Goal: Transaction & Acquisition: Purchase product/service

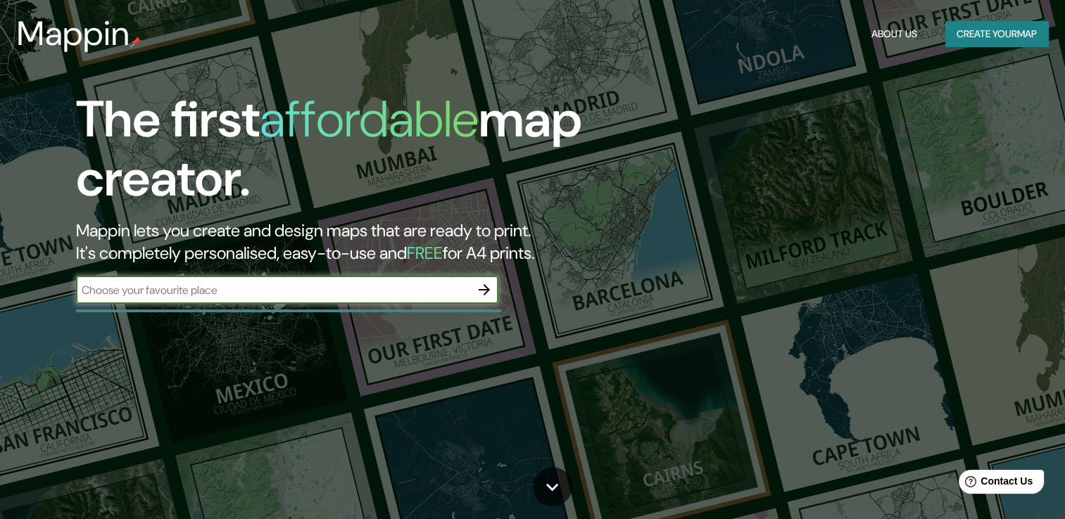
click at [482, 293] on icon "button" at bounding box center [484, 289] width 17 height 17
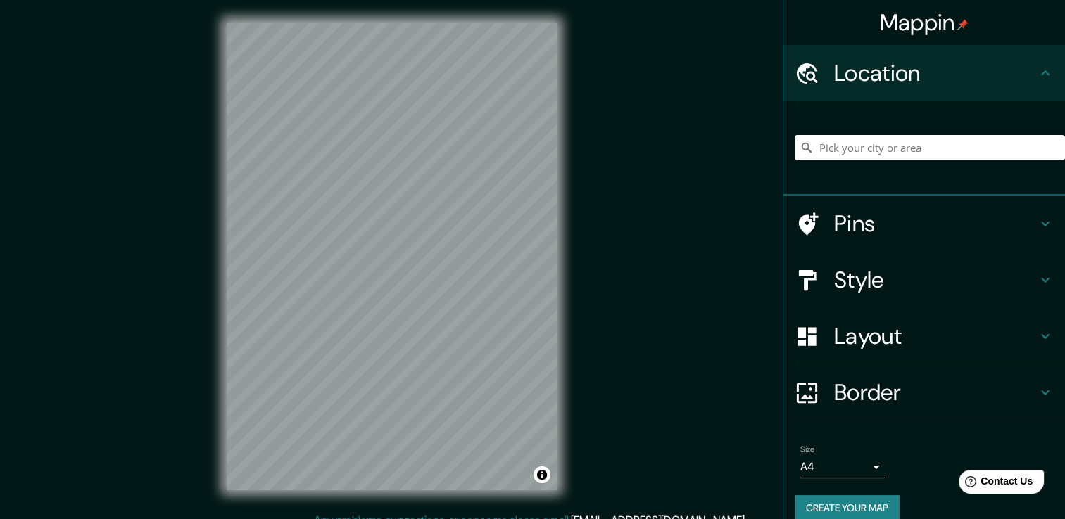
click at [861, 89] on div "Location" at bounding box center [923, 73] width 281 height 56
click at [844, 144] on input "Pick your city or area" at bounding box center [929, 147] width 270 height 25
paste input "10°16'26.8"N 67°53'35.6"W"
click at [840, 137] on input "Carlyon, Tumwater, Washington, United States" at bounding box center [929, 147] width 270 height 25
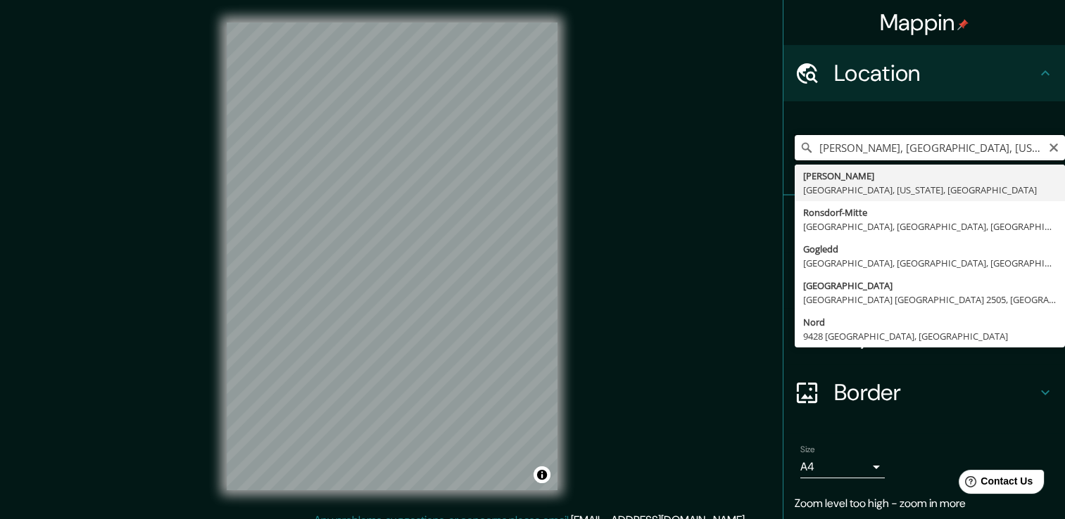
paste input "10°16'26.8"N 67°53'35.6"W"
type input "Carlyo10°16'26.8"N 67°53'35.6"Wn, Tumwater, Washington, United States"
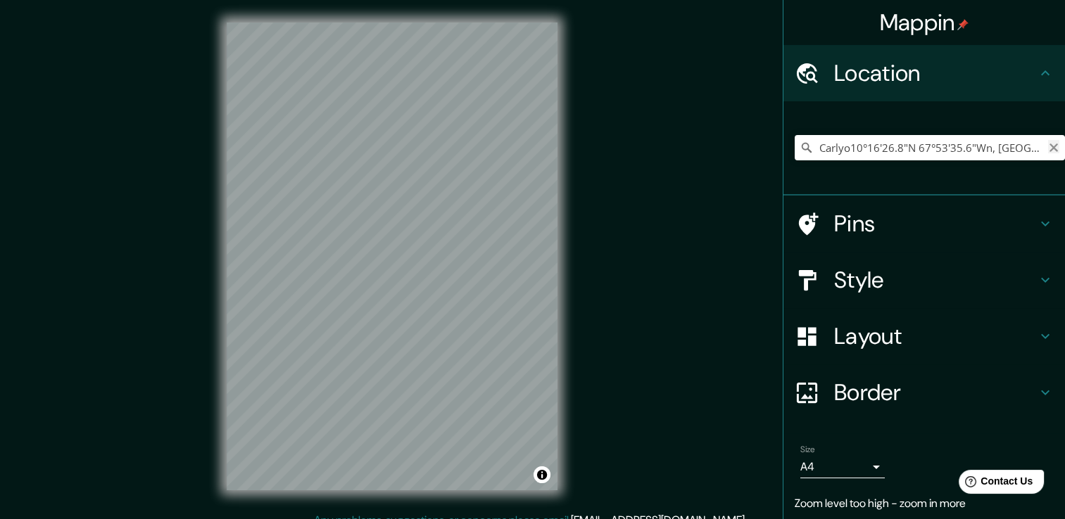
click at [1049, 149] on icon "Clear" at bounding box center [1053, 148] width 8 height 8
paste input "10°16'26.8"N 67°53'35.6"W"
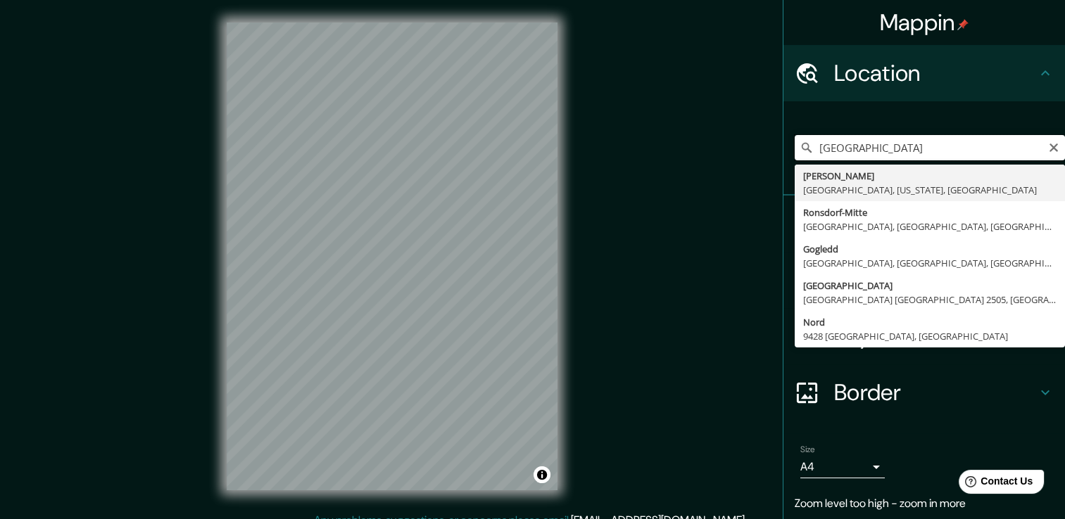
drag, startPoint x: 954, startPoint y: 146, endPoint x: 739, endPoint y: 125, distance: 215.6
click at [745, 132] on div "Mappin Location 10°16'26.8"N 67°53'35.6"W Carlyon Tumwater, Washington, United …" at bounding box center [532, 267] width 1065 height 535
type input "Municipio Guacara, Carabobo, Venezuela"
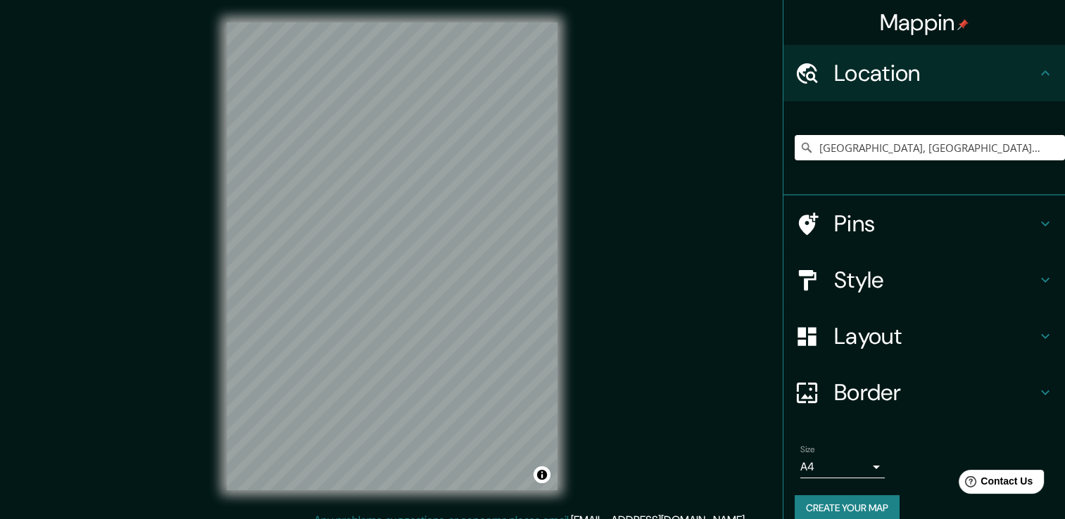
click at [174, 170] on div "Mappin Location Municipio Guacara, Carabobo, Venezuela Pins Style Layout Border…" at bounding box center [532, 267] width 1065 height 535
click at [946, 302] on div "Style" at bounding box center [923, 280] width 281 height 56
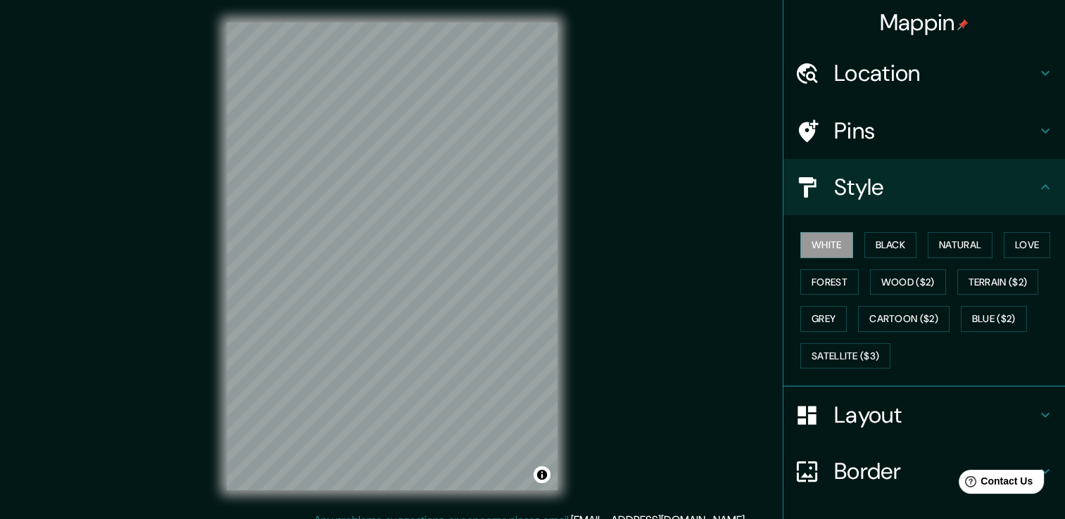
click at [916, 148] on div "Pins" at bounding box center [923, 131] width 281 height 56
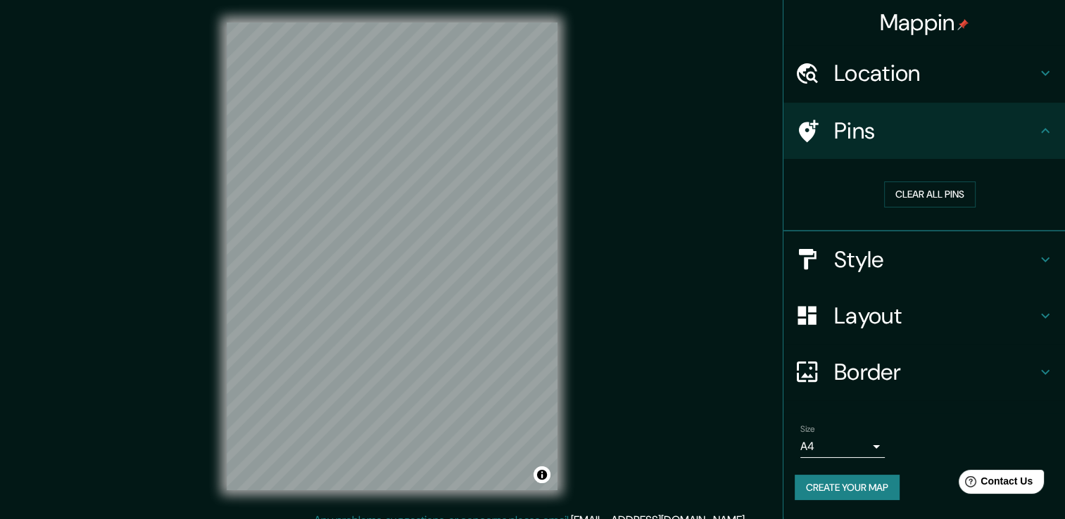
click at [916, 148] on div "Pins" at bounding box center [923, 131] width 281 height 56
click at [918, 196] on button "Clear all pins" at bounding box center [929, 195] width 91 height 26
click at [918, 144] on h4 "Pins" at bounding box center [935, 131] width 203 height 28
click at [1040, 129] on icon at bounding box center [1045, 130] width 17 height 17
click at [956, 267] on h4 "Style" at bounding box center [935, 260] width 203 height 28
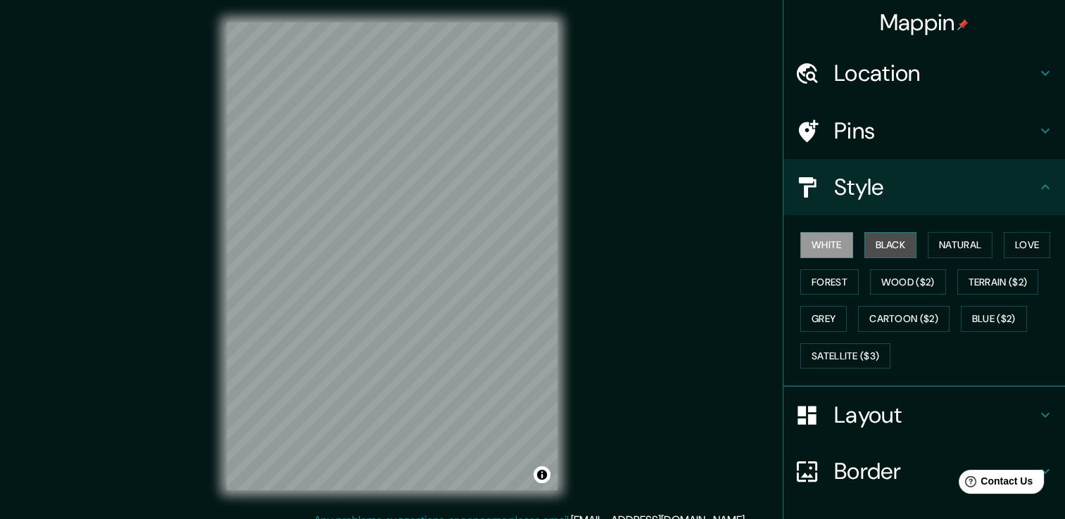
click at [870, 246] on button "Black" at bounding box center [890, 245] width 53 height 26
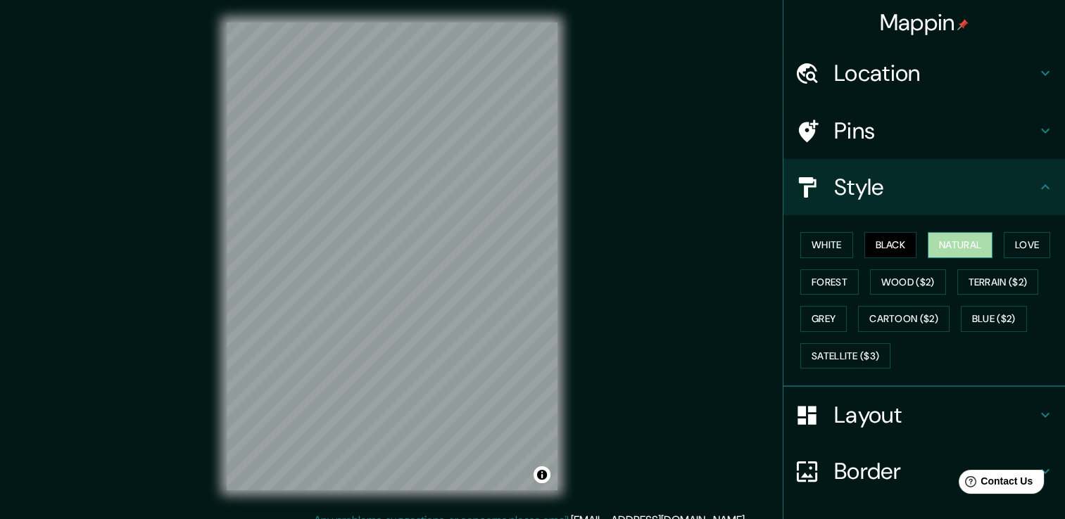
click at [949, 236] on button "Natural" at bounding box center [959, 245] width 65 height 26
click at [1025, 241] on button "Love" at bounding box center [1026, 245] width 46 height 26
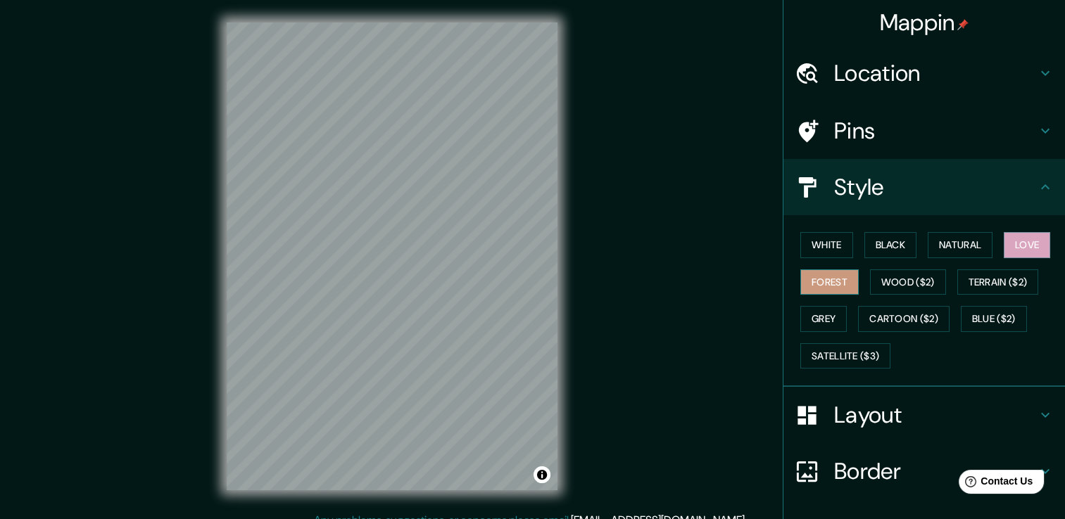
click at [847, 286] on button "Forest" at bounding box center [829, 283] width 58 height 26
click at [906, 281] on button "Wood ($2)" at bounding box center [908, 283] width 76 height 26
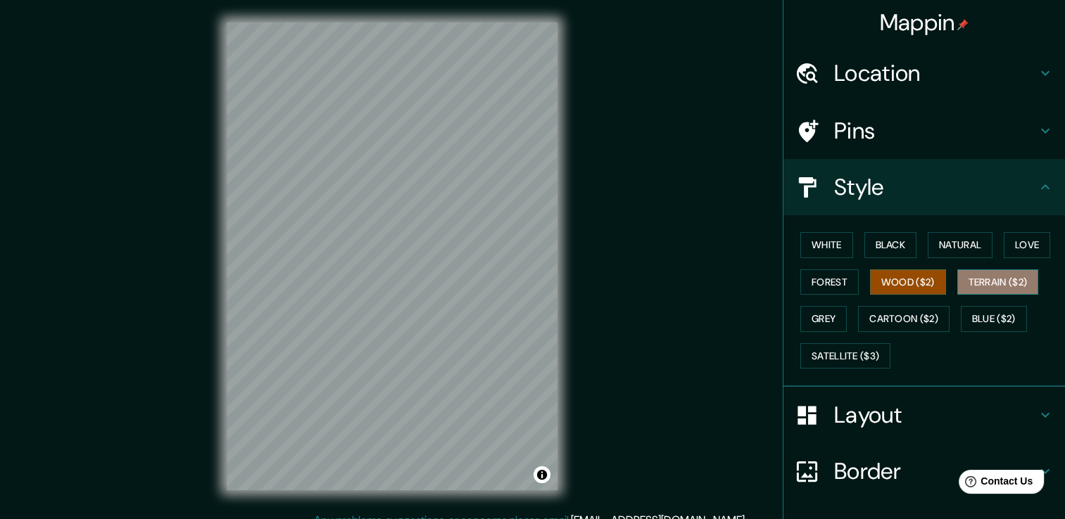
click at [984, 277] on button "Terrain ($2)" at bounding box center [998, 283] width 82 height 26
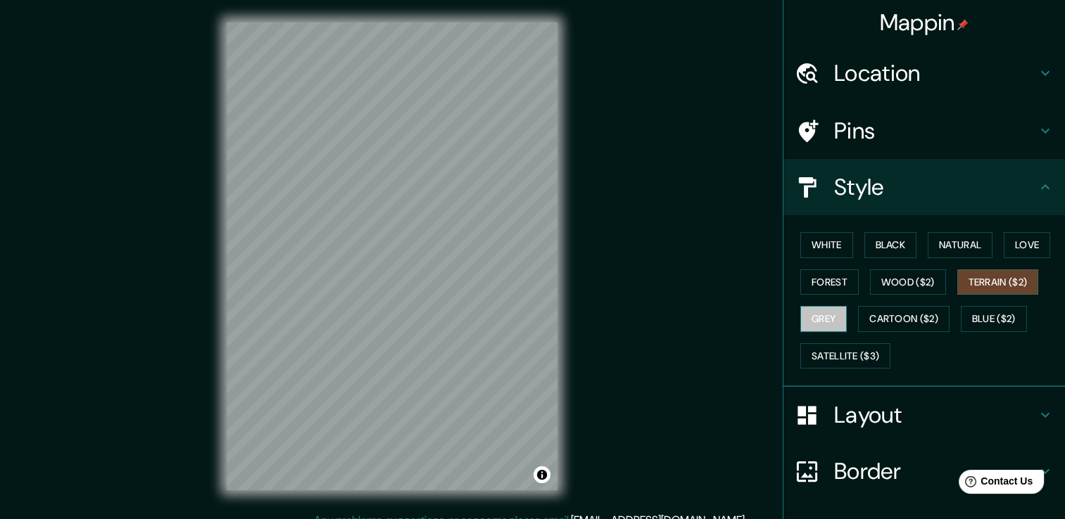
click at [813, 314] on button "Grey" at bounding box center [823, 319] width 46 height 26
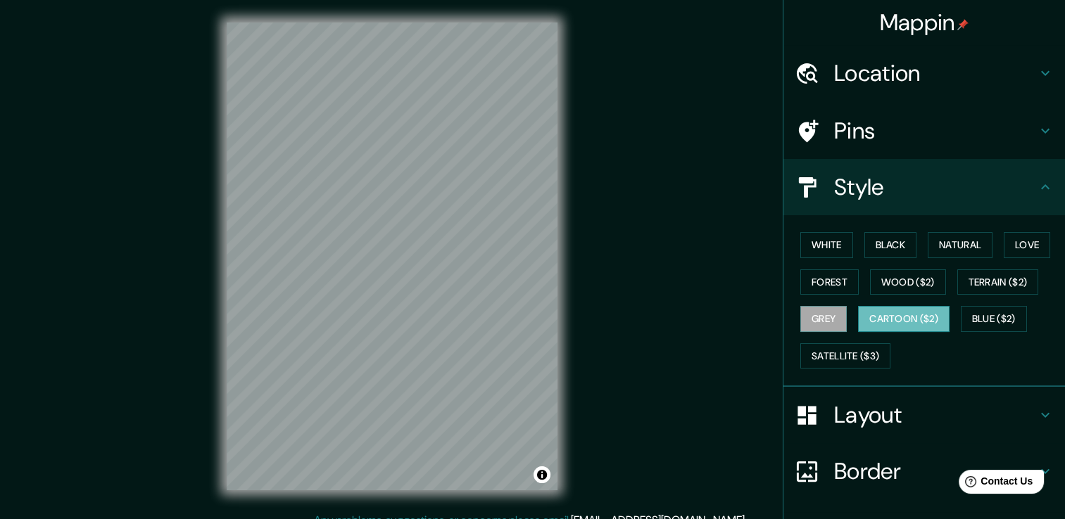
click at [888, 317] on button "Cartoon ($2)" at bounding box center [903, 319] width 91 height 26
click at [844, 346] on button "Satellite ($3)" at bounding box center [845, 356] width 90 height 26
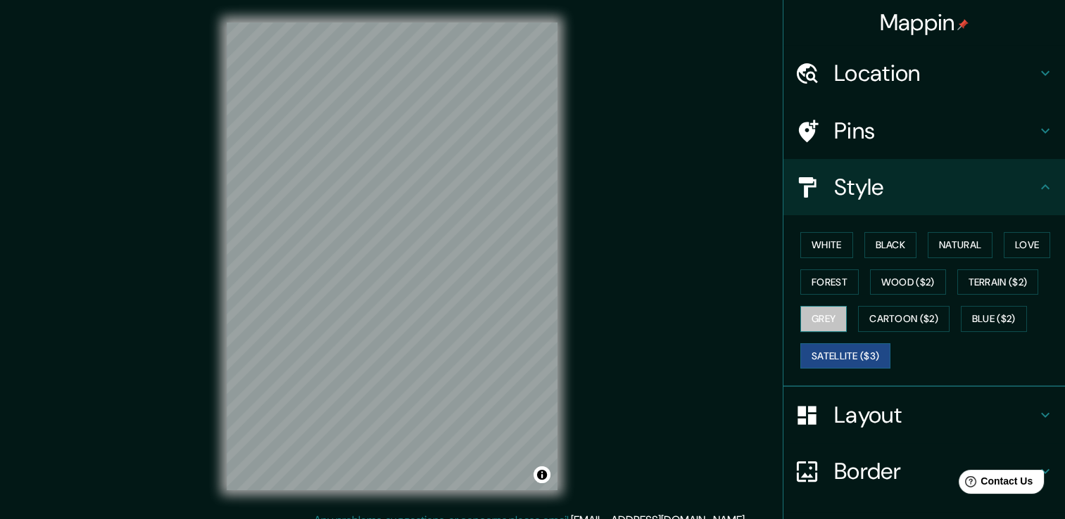
click at [822, 322] on button "Grey" at bounding box center [823, 319] width 46 height 26
click at [816, 286] on button "Forest" at bounding box center [829, 283] width 58 height 26
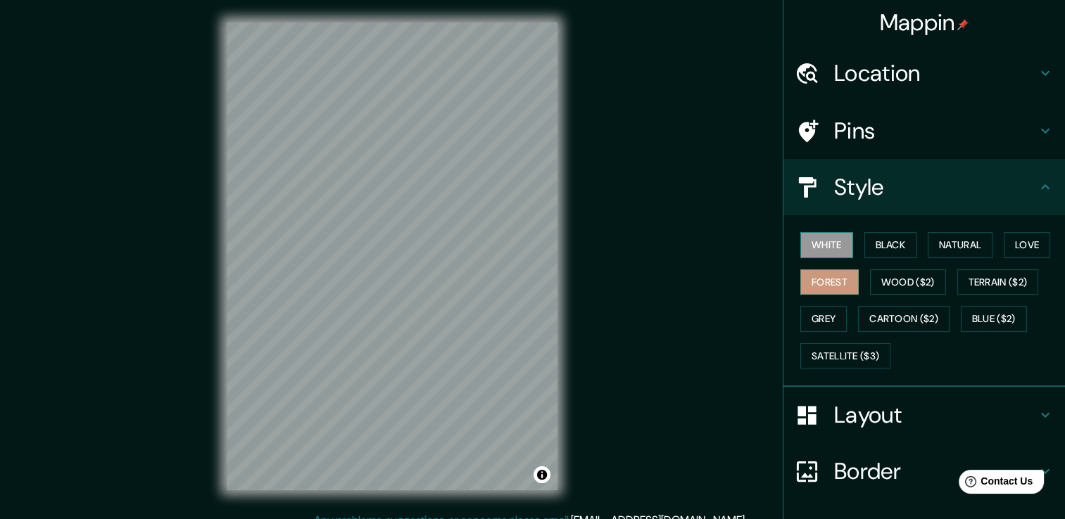
click at [814, 249] on button "White" at bounding box center [826, 245] width 53 height 26
click at [578, 304] on div "© Mapbox © OpenStreetMap Improve this map" at bounding box center [392, 256] width 376 height 512
click at [927, 412] on h4 "Layout" at bounding box center [935, 415] width 203 height 28
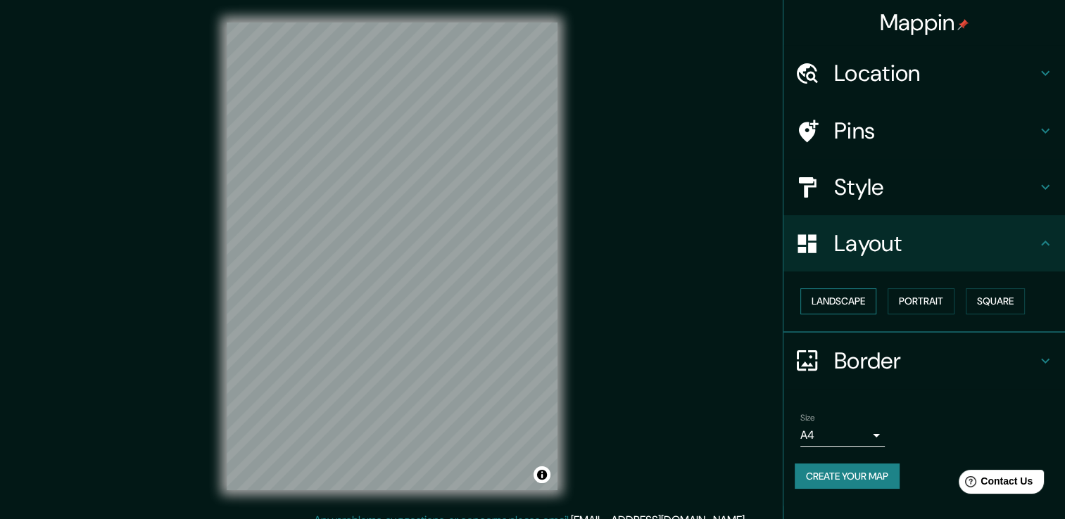
click at [849, 300] on button "Landscape" at bounding box center [838, 302] width 76 height 26
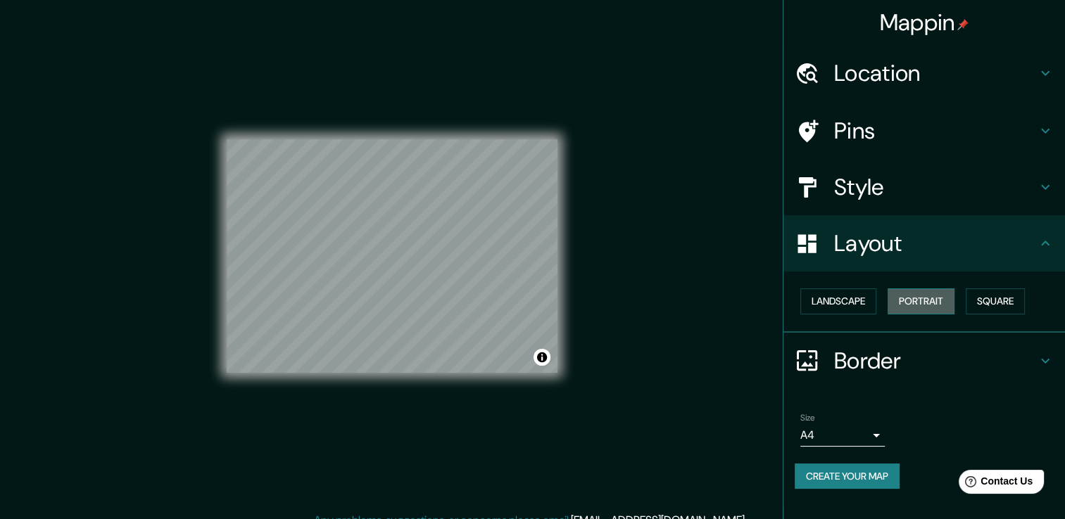
click at [912, 304] on button "Portrait" at bounding box center [920, 302] width 67 height 26
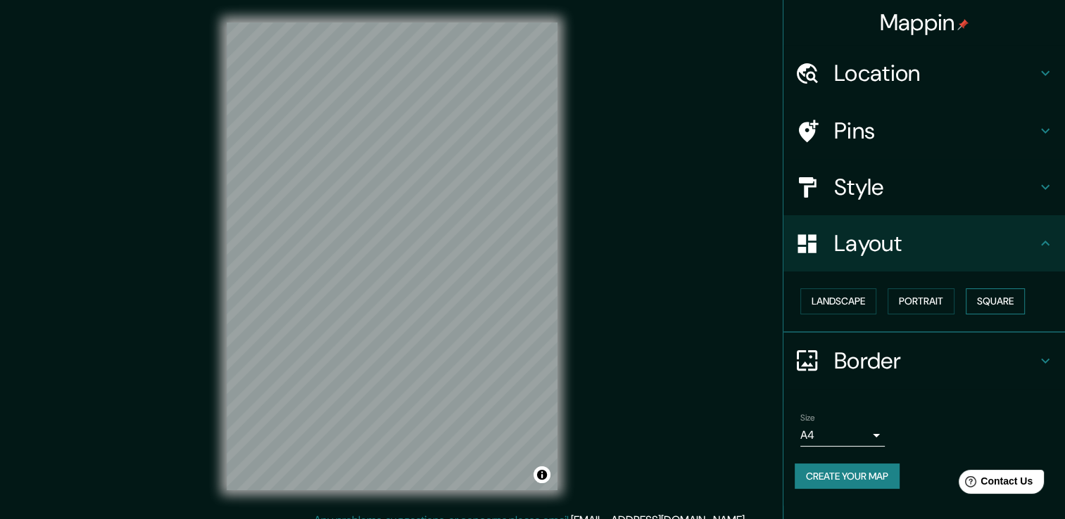
click at [987, 304] on button "Square" at bounding box center [994, 302] width 59 height 26
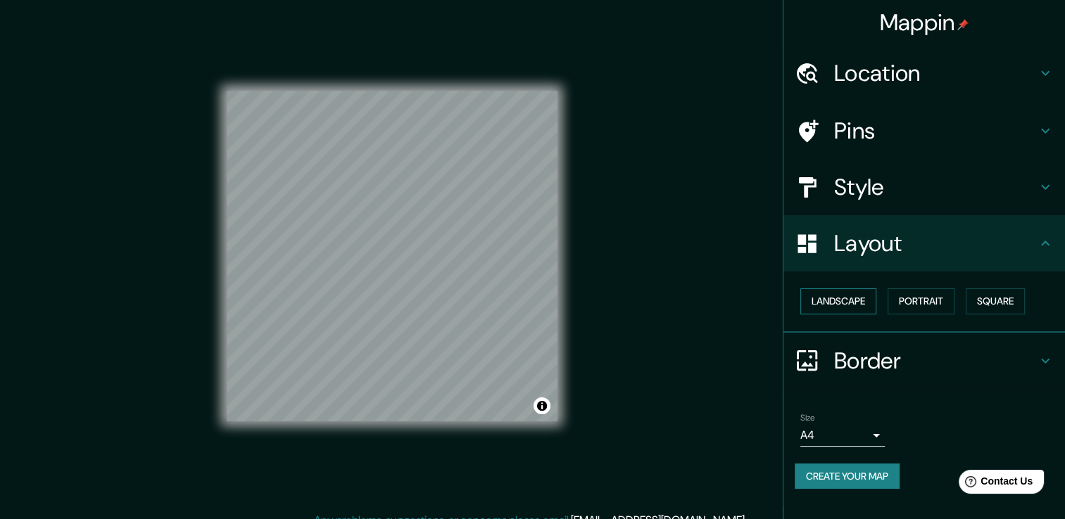
click at [842, 304] on button "Landscape" at bounding box center [838, 302] width 76 height 26
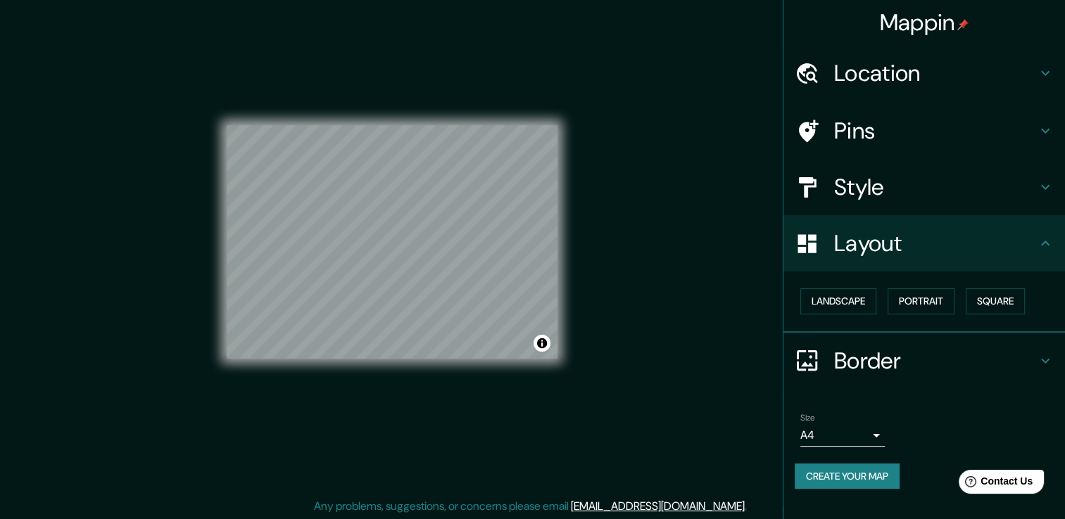
scroll to position [15, 0]
click at [870, 441] on body "Mappin Location Municipio Guacara, Carabobo, Venezuela Pins Style Layout Landsc…" at bounding box center [532, 244] width 1065 height 519
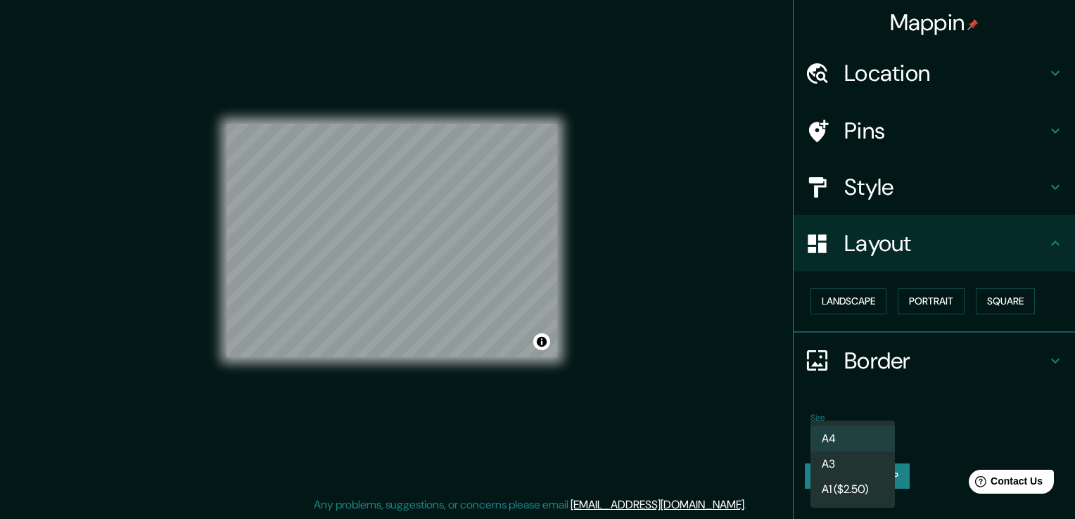
click at [866, 446] on li "A4" at bounding box center [853, 438] width 84 height 25
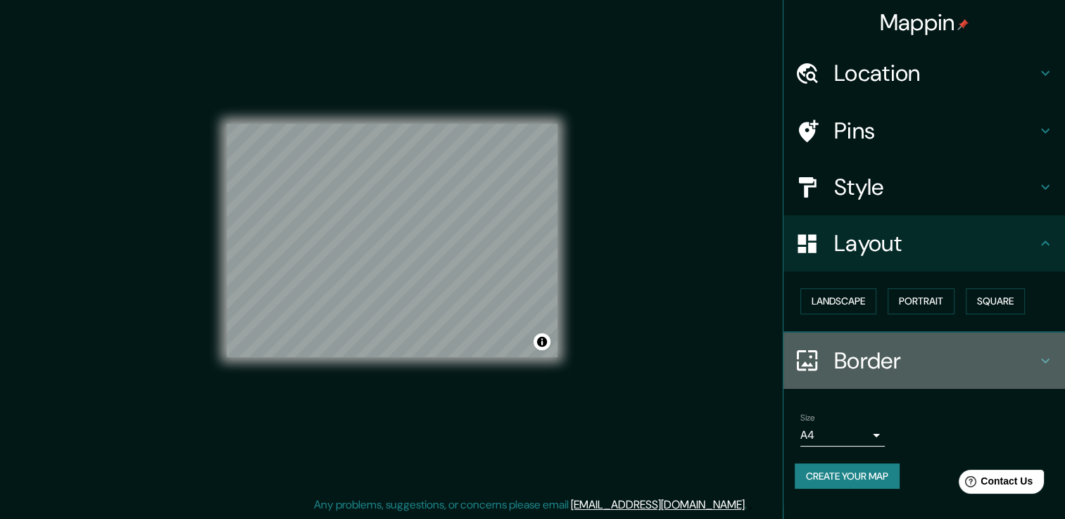
click at [1037, 360] on icon at bounding box center [1045, 361] width 17 height 17
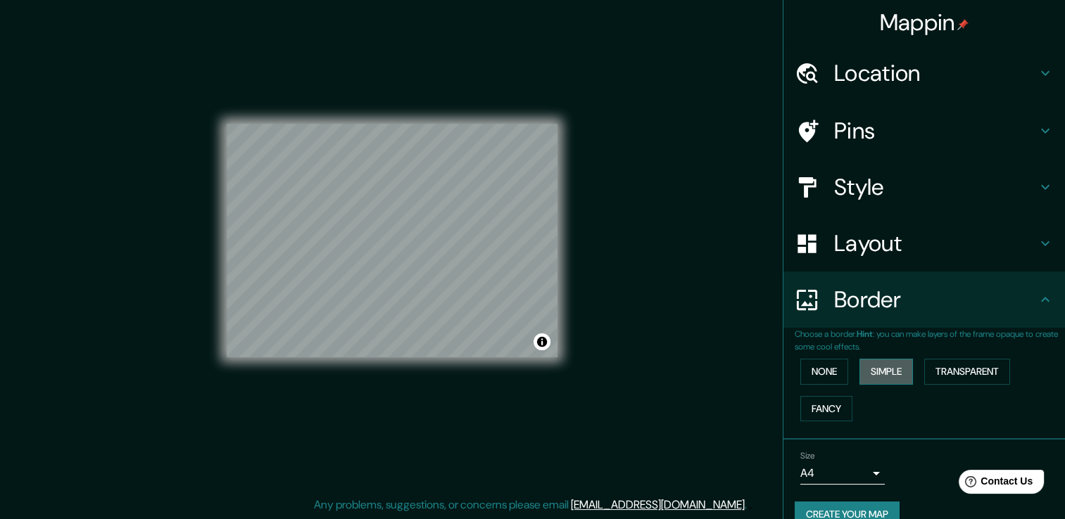
click at [864, 375] on button "Simple" at bounding box center [885, 372] width 53 height 26
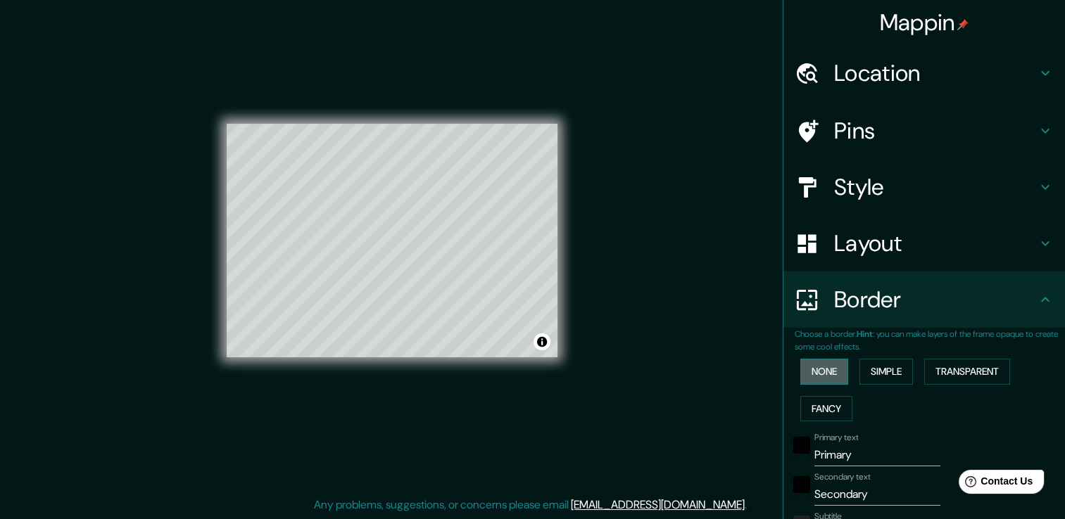
click at [828, 371] on button "None" at bounding box center [824, 372] width 48 height 26
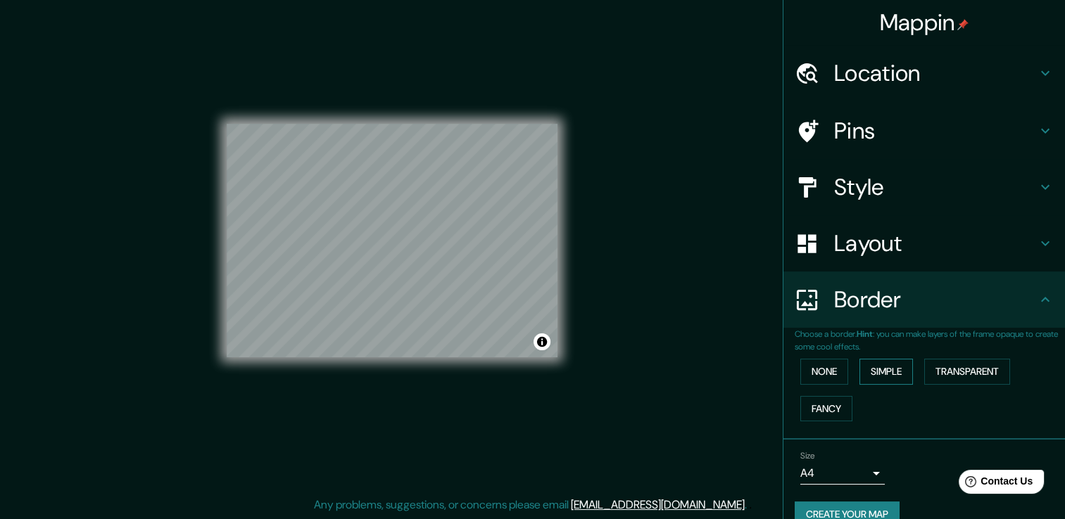
click at [859, 372] on button "Simple" at bounding box center [885, 372] width 53 height 26
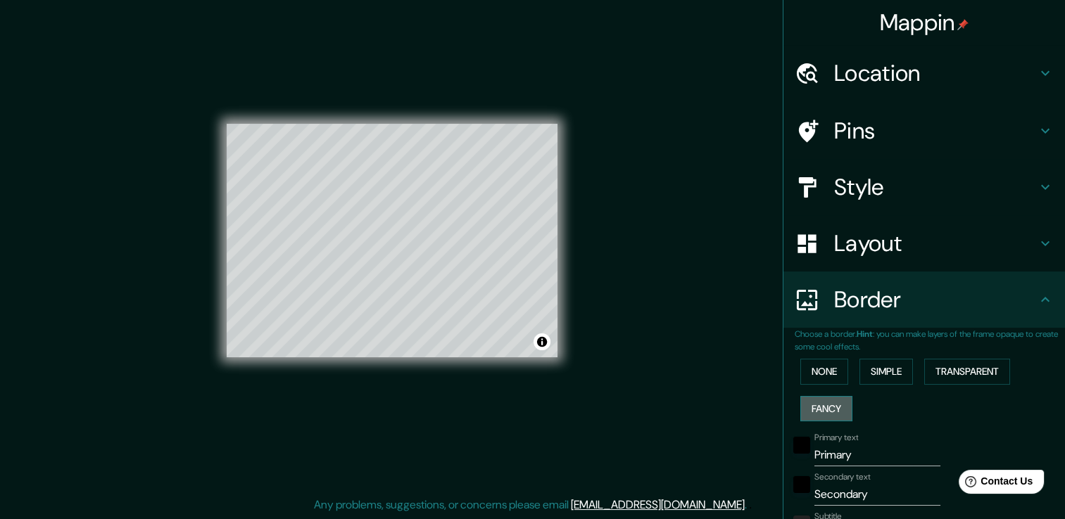
click at [821, 405] on button "Fancy" at bounding box center [826, 409] width 52 height 26
click at [937, 370] on button "Transparent" at bounding box center [967, 372] width 86 height 26
click at [863, 363] on button "Simple" at bounding box center [885, 372] width 53 height 26
click at [810, 375] on button "None" at bounding box center [824, 372] width 48 height 26
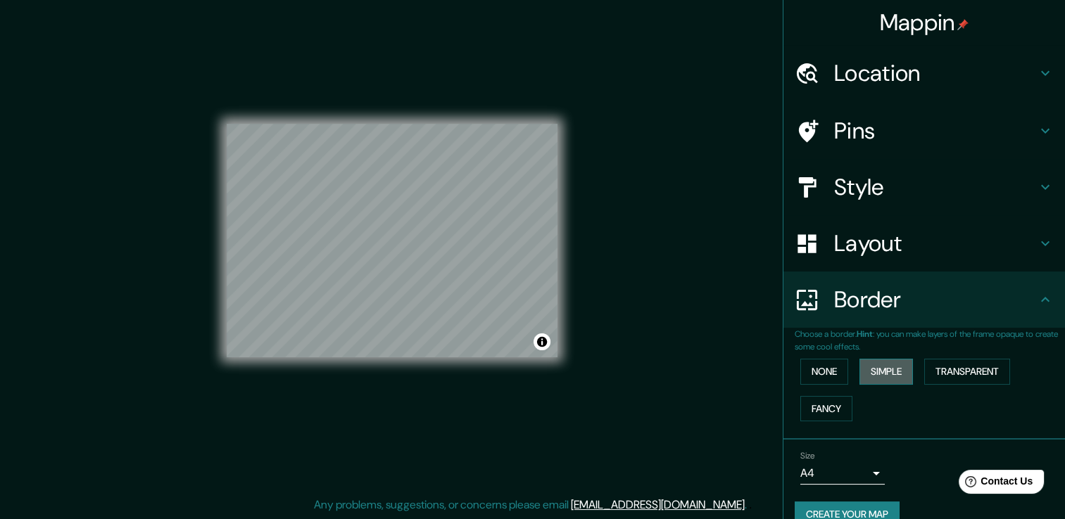
click at [871, 375] on button "Simple" at bounding box center [885, 372] width 53 height 26
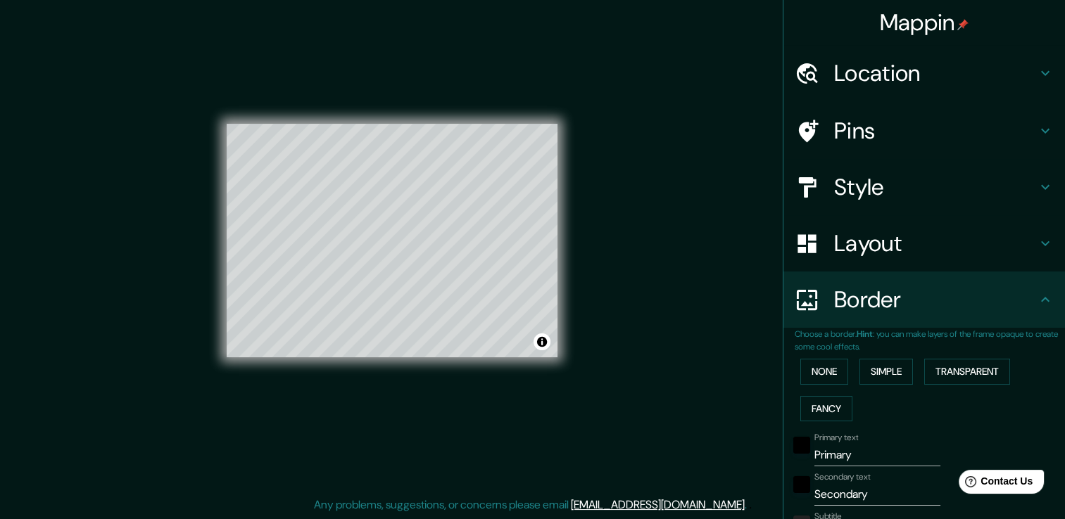
scroll to position [211, 0]
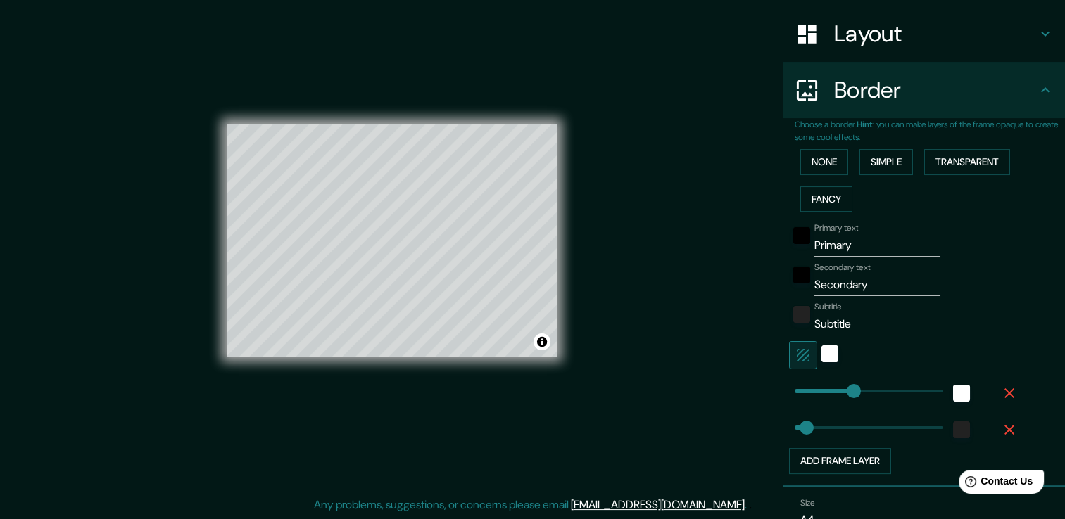
type input "38"
drag, startPoint x: 865, startPoint y: 246, endPoint x: 757, endPoint y: 252, distance: 107.8
click at [757, 252] on div "Mappin Location Municipio Guacara, Carabobo, Venezuela Pins Style Layout Border…" at bounding box center [532, 252] width 1065 height 535
type input "38"
drag, startPoint x: 850, startPoint y: 288, endPoint x: 760, endPoint y: 290, distance: 90.1
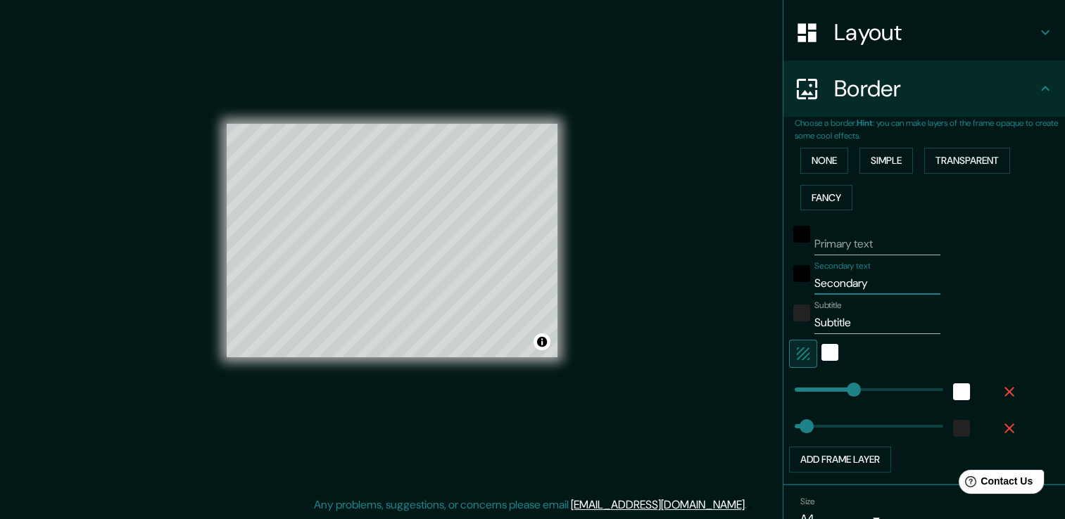
click at [760, 290] on div "Mappin Location Municipio Guacara, Carabobo, Venezuela Pins Style Layout Border…" at bounding box center [532, 252] width 1065 height 535
type input "y"
type input "38"
drag, startPoint x: 833, startPoint y: 277, endPoint x: 760, endPoint y: 289, distance: 74.2
click at [760, 289] on div "Mappin Location Municipio Guacara, Carabobo, Venezuela Pins Style Layout Border…" at bounding box center [532, 252] width 1065 height 535
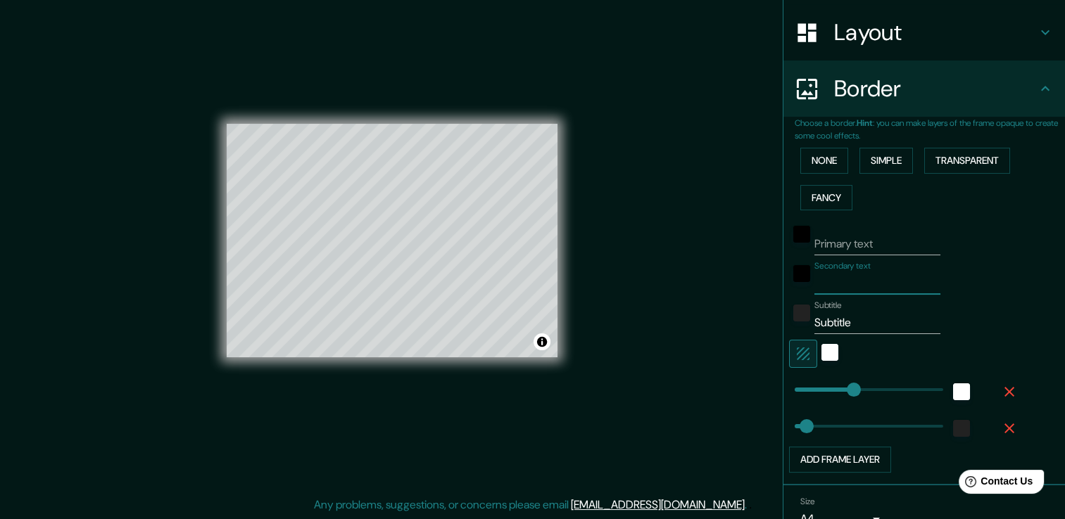
type input "38"
drag, startPoint x: 861, startPoint y: 327, endPoint x: 715, endPoint y: 324, distance: 146.4
click at [715, 324] on div "Mappin Location Municipio Guacara, Carabobo, Venezuela Pins Style Layout Border…" at bounding box center [532, 252] width 1065 height 535
type input "38"
type input "215"
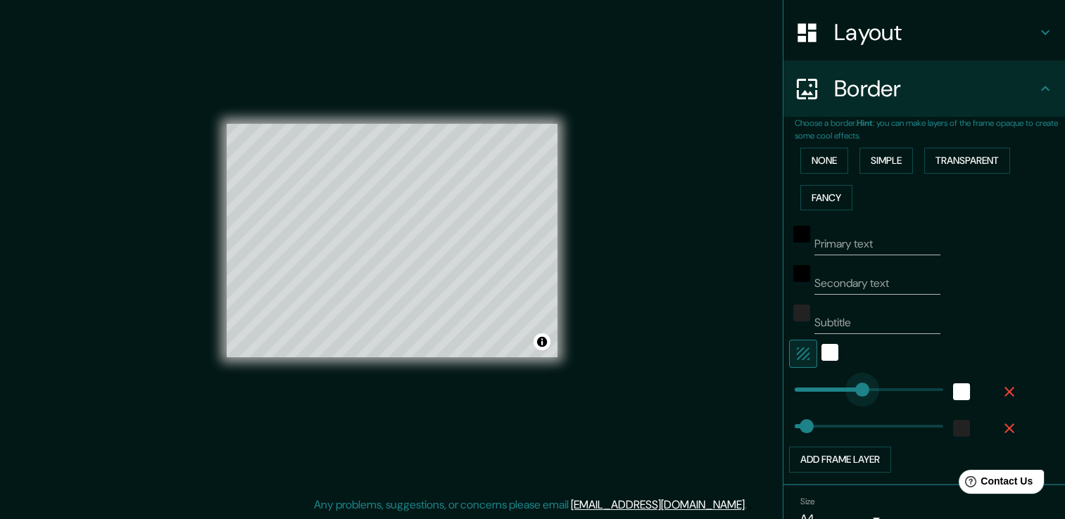
drag, startPoint x: 839, startPoint y: 389, endPoint x: 851, endPoint y: 390, distance: 12.7
type input "38"
type input "0"
drag, startPoint x: 780, startPoint y: 384, endPoint x: 724, endPoint y: 384, distance: 55.6
type input "38"
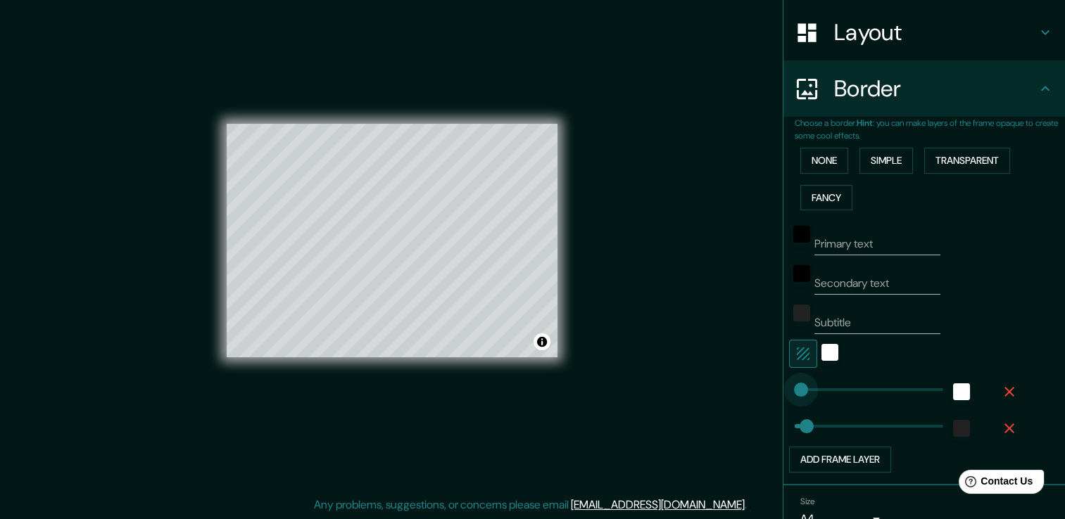
type input "32"
drag, startPoint x: 777, startPoint y: 393, endPoint x: 794, endPoint y: 394, distance: 16.9
type input "38"
type input "23"
type input "367"
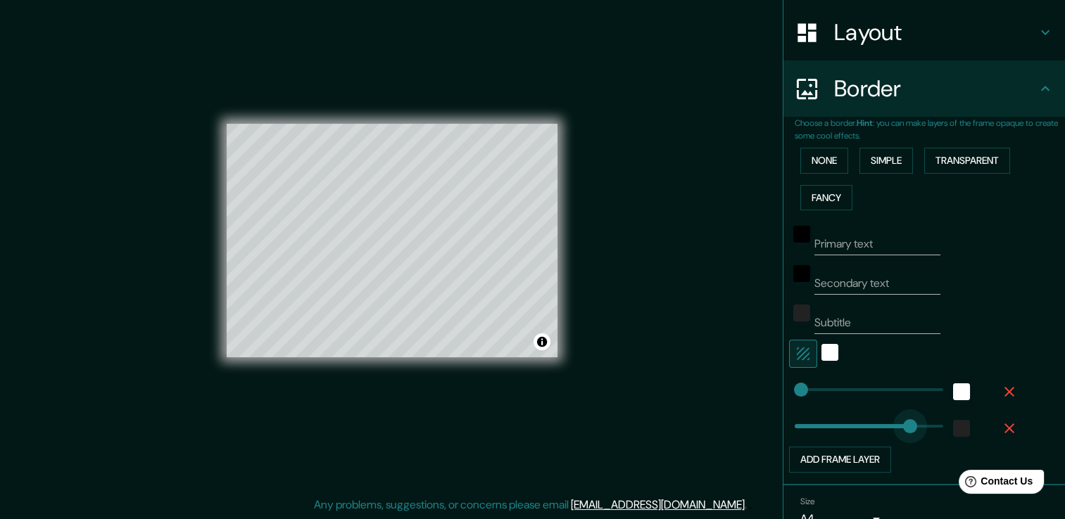
drag, startPoint x: 794, startPoint y: 421, endPoint x: 899, endPoint y: 436, distance: 106.7
type input "0"
drag, startPoint x: 889, startPoint y: 433, endPoint x: 759, endPoint y: 417, distance: 131.3
type input "1"
type input "17"
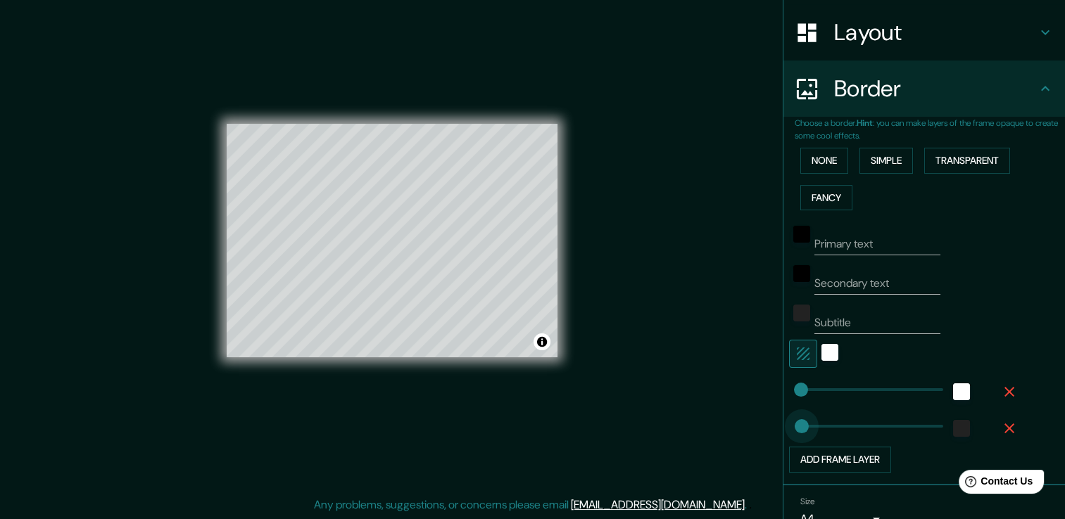
type input "25"
type input "50"
drag, startPoint x: 792, startPoint y: 422, endPoint x: 799, endPoint y: 423, distance: 7.8
type input "23"
click at [794, 351] on icon "button" at bounding box center [802, 354] width 17 height 17
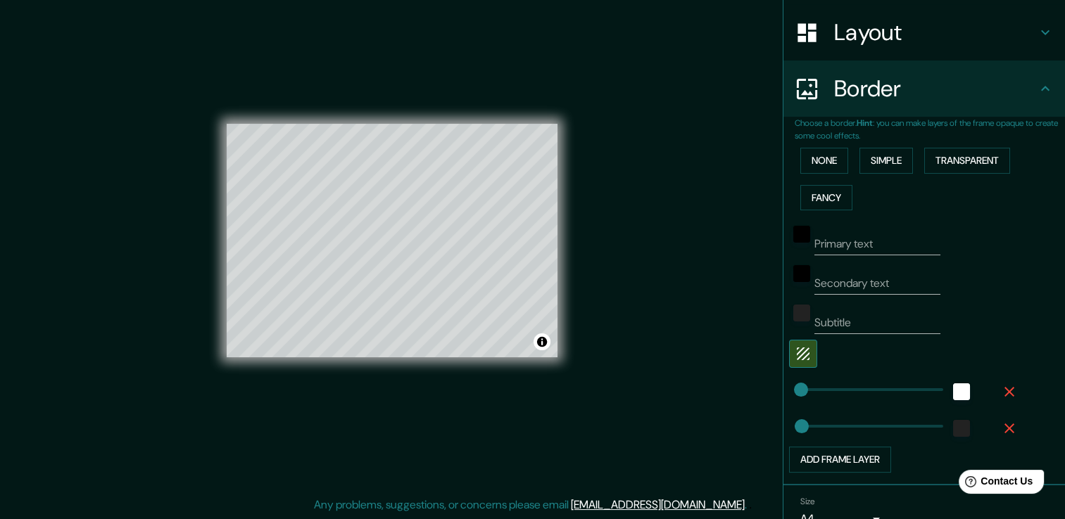
scroll to position [0, 0]
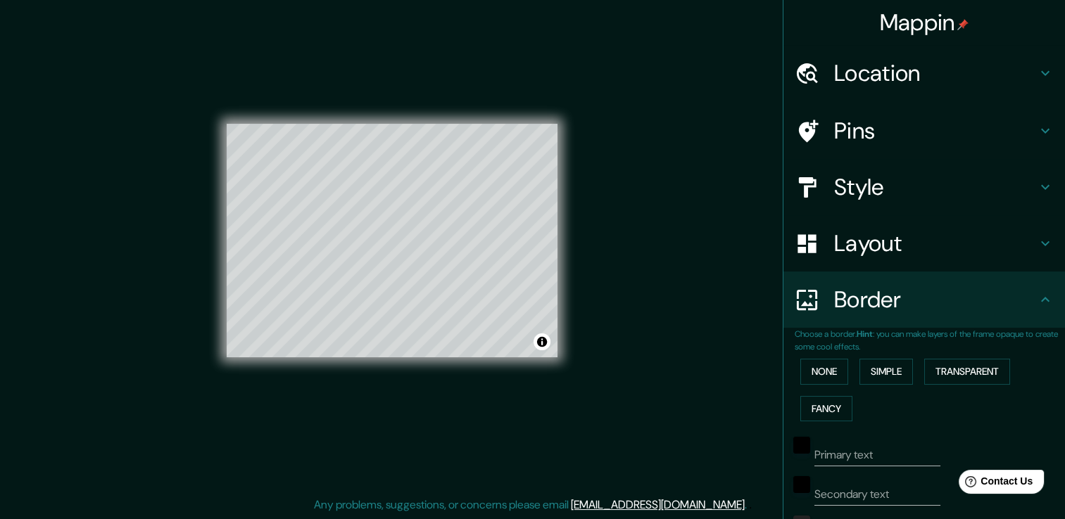
click at [875, 181] on h4 "Style" at bounding box center [935, 187] width 203 height 28
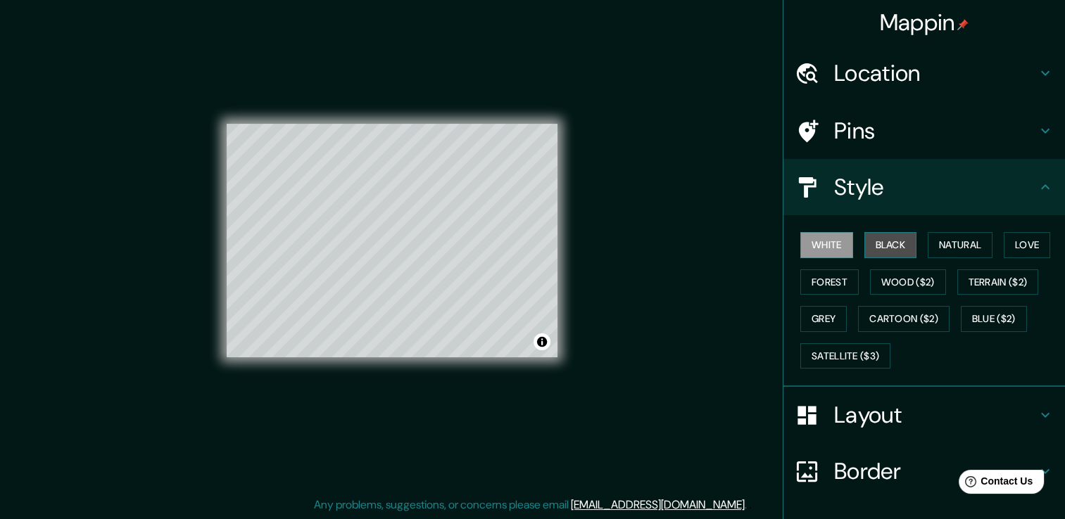
click at [879, 243] on button "Black" at bounding box center [890, 245] width 53 height 26
click at [819, 284] on button "Forest" at bounding box center [829, 283] width 58 height 26
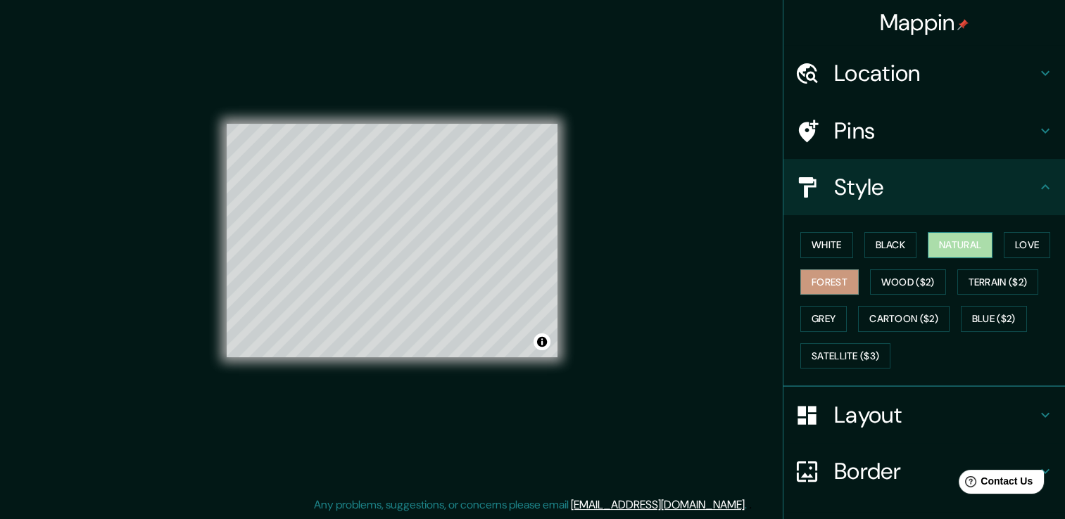
click at [948, 248] on button "Natural" at bounding box center [959, 245] width 65 height 26
click at [1017, 249] on button "Love" at bounding box center [1026, 245] width 46 height 26
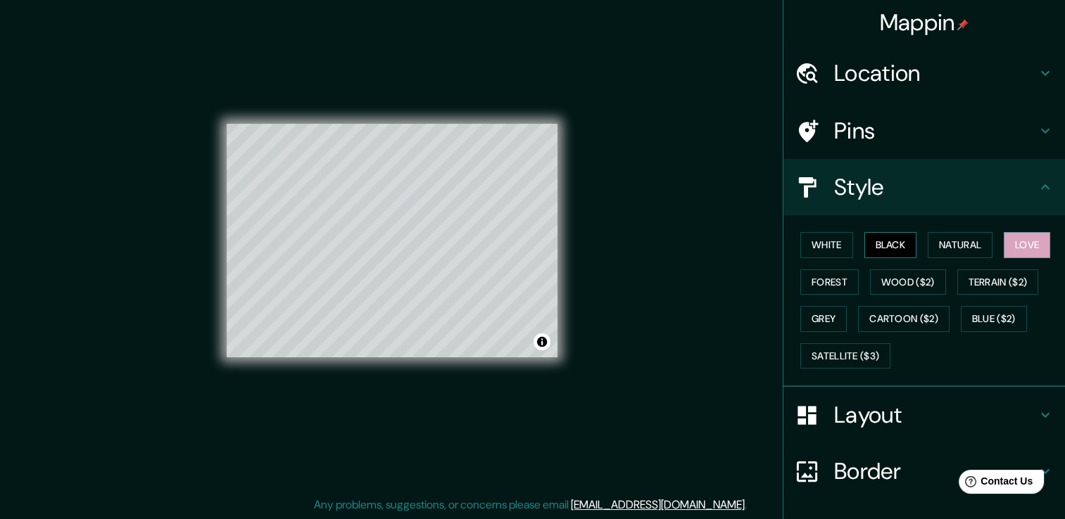
click at [864, 239] on button "Black" at bounding box center [890, 245] width 53 height 26
click at [807, 242] on button "White" at bounding box center [826, 245] width 53 height 26
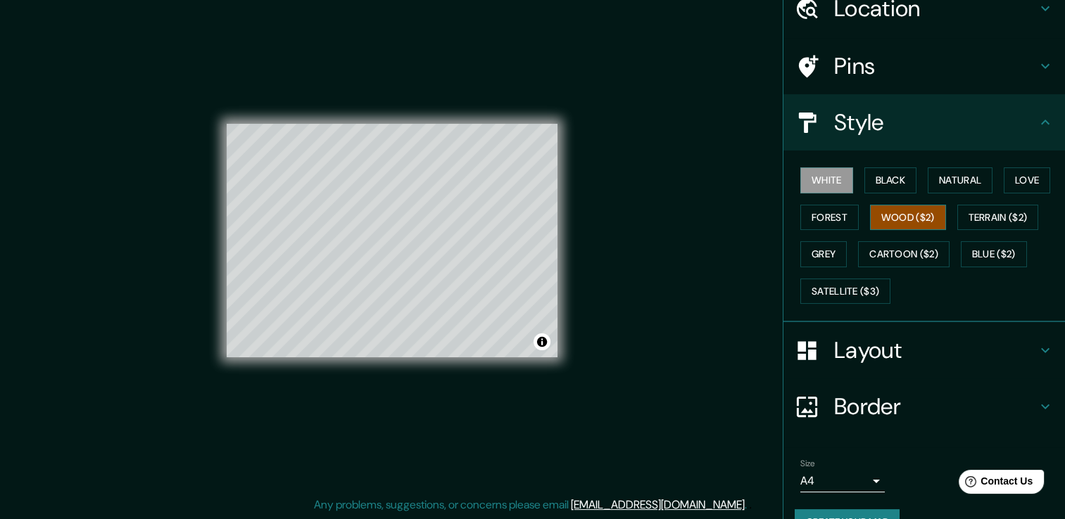
scroll to position [95, 0]
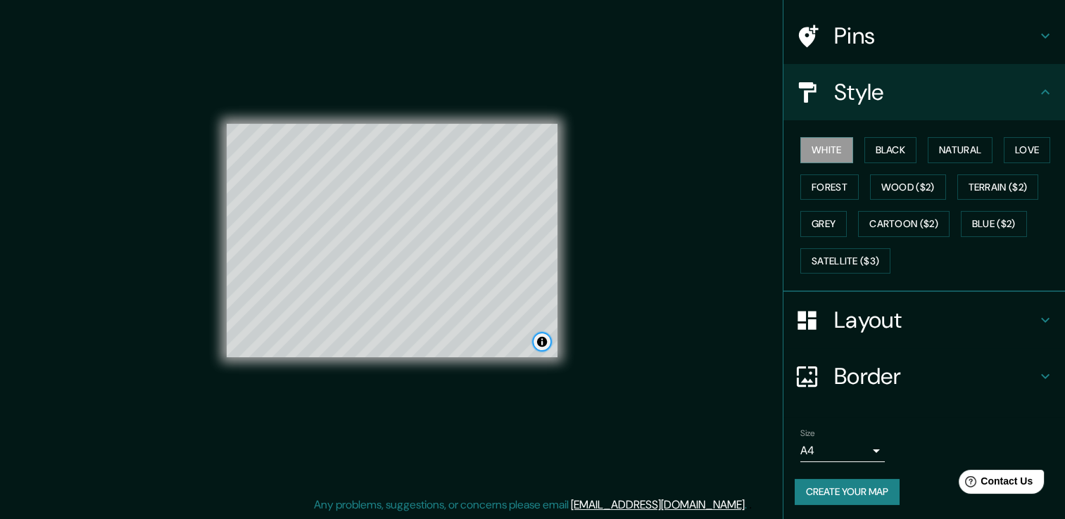
click at [541, 340] on button "Toggle attribution" at bounding box center [541, 342] width 17 height 17
click at [621, 316] on div "Mappin Location Municipio Guacara, Carabobo, Venezuela Pins Style White Black N…" at bounding box center [532, 252] width 1065 height 535
click at [853, 490] on button "Create your map" at bounding box center [846, 492] width 105 height 26
click at [603, 57] on div "Mappin Location Municipio Guacara, Carabobo, Venezuela Pins Style White Black N…" at bounding box center [532, 252] width 1065 height 535
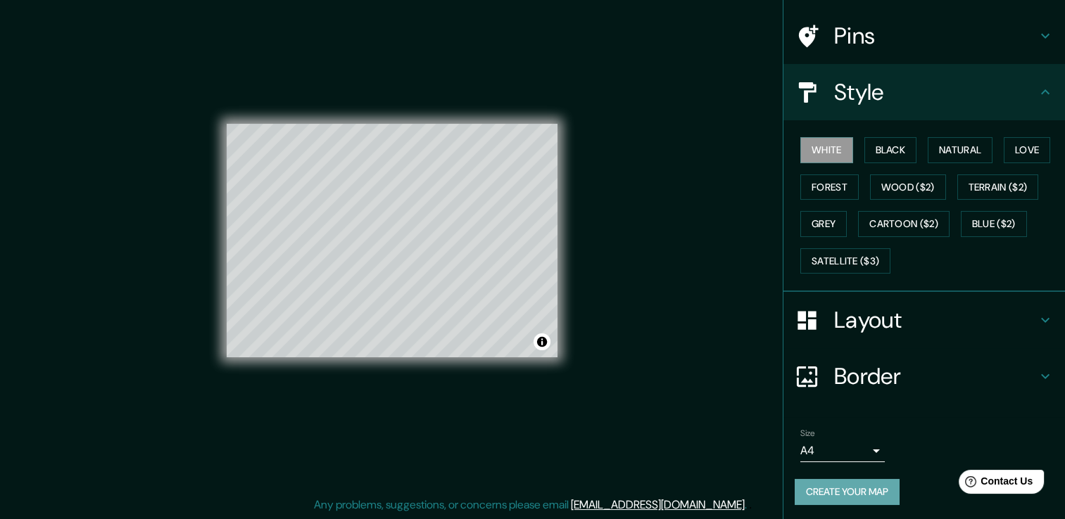
click at [836, 484] on button "Create your map" at bounding box center [846, 492] width 105 height 26
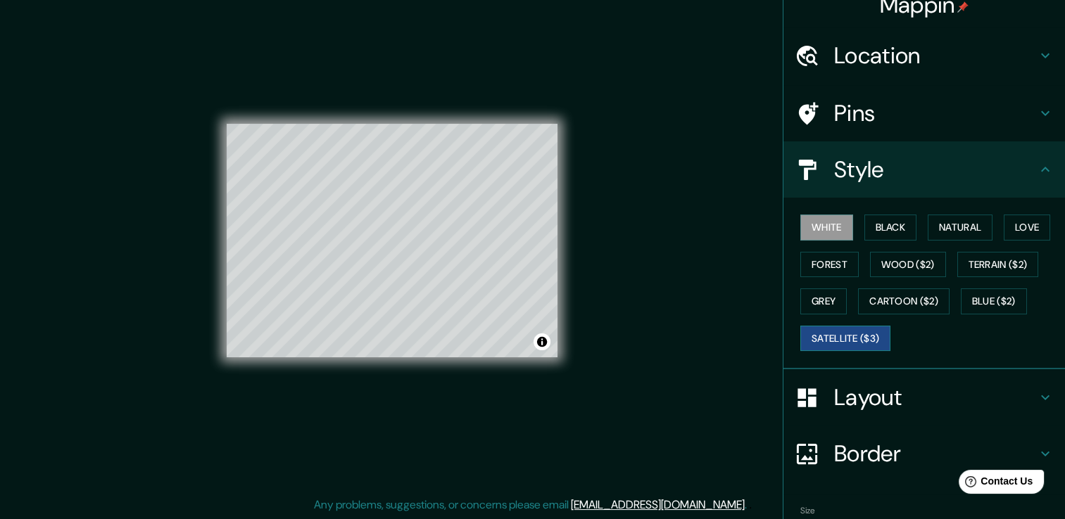
scroll to position [0, 0]
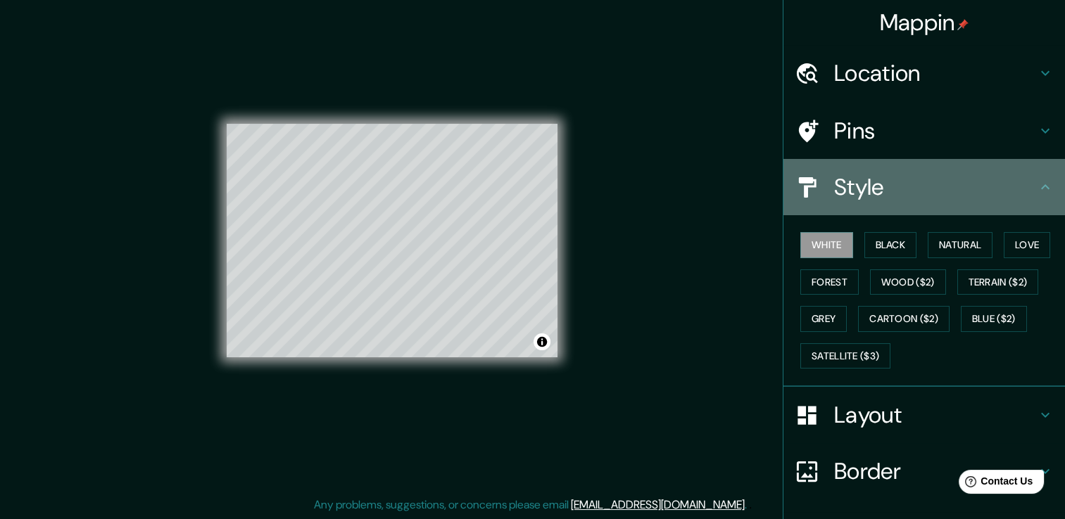
click at [1020, 196] on h4 "Style" at bounding box center [935, 187] width 203 height 28
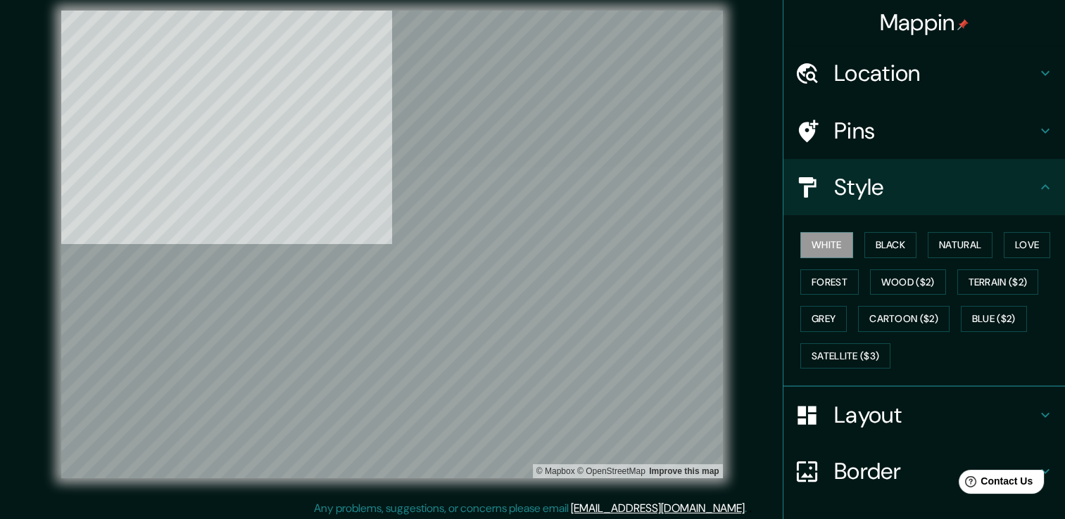
scroll to position [15, 0]
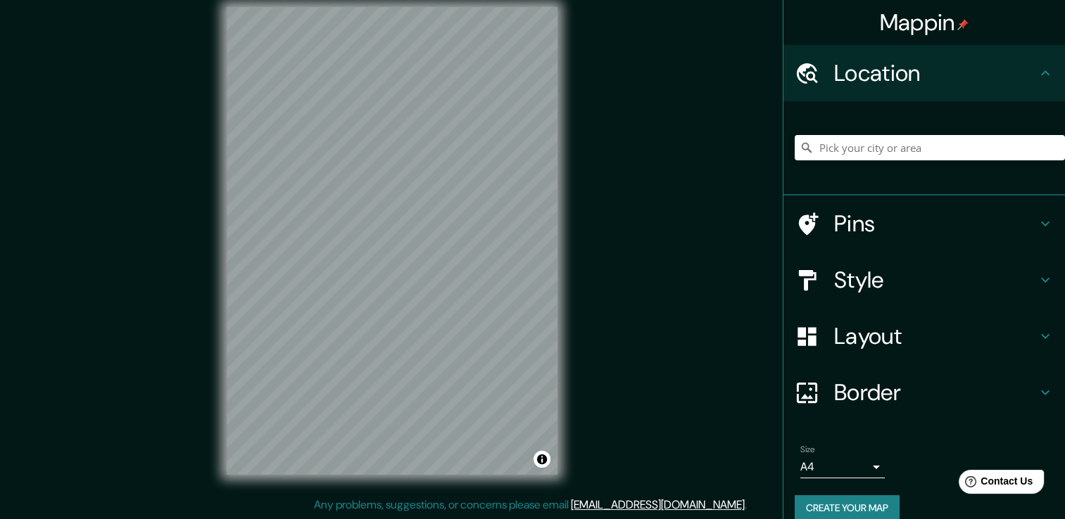
scroll to position [18, 0]
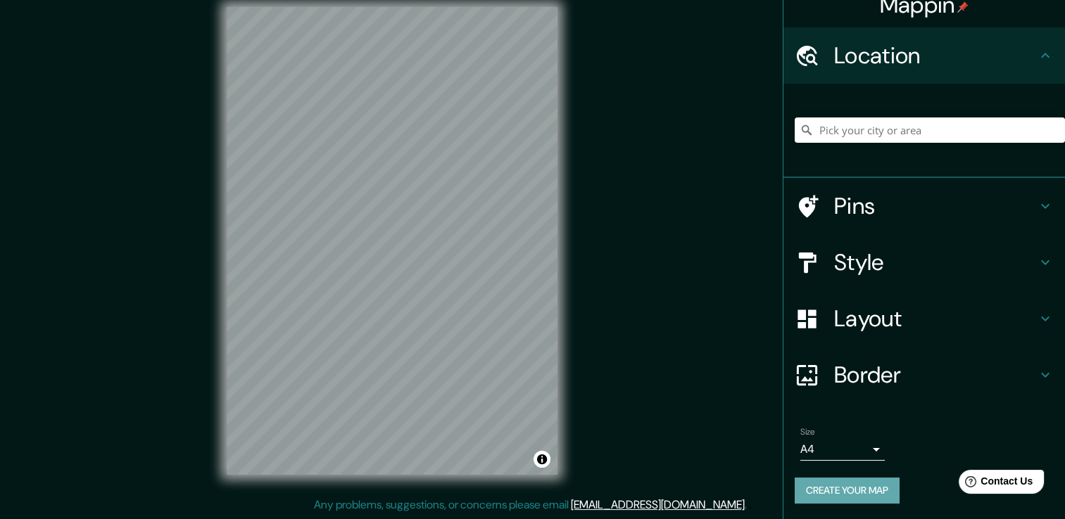
click at [839, 499] on button "Create your map" at bounding box center [846, 491] width 105 height 26
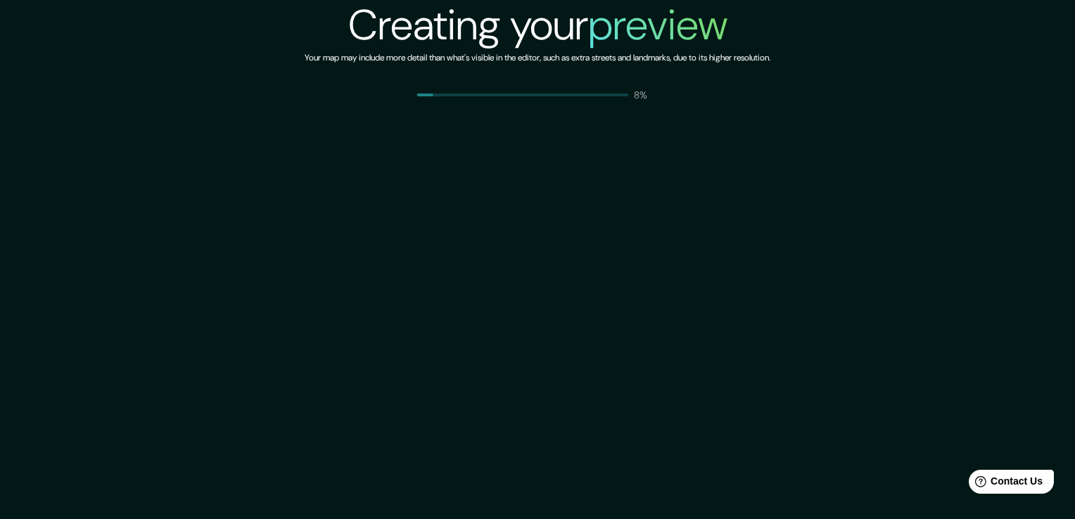
click at [541, 118] on div "Creating your preview Your map may include more detail than what's visible in t…" at bounding box center [537, 259] width 1075 height 519
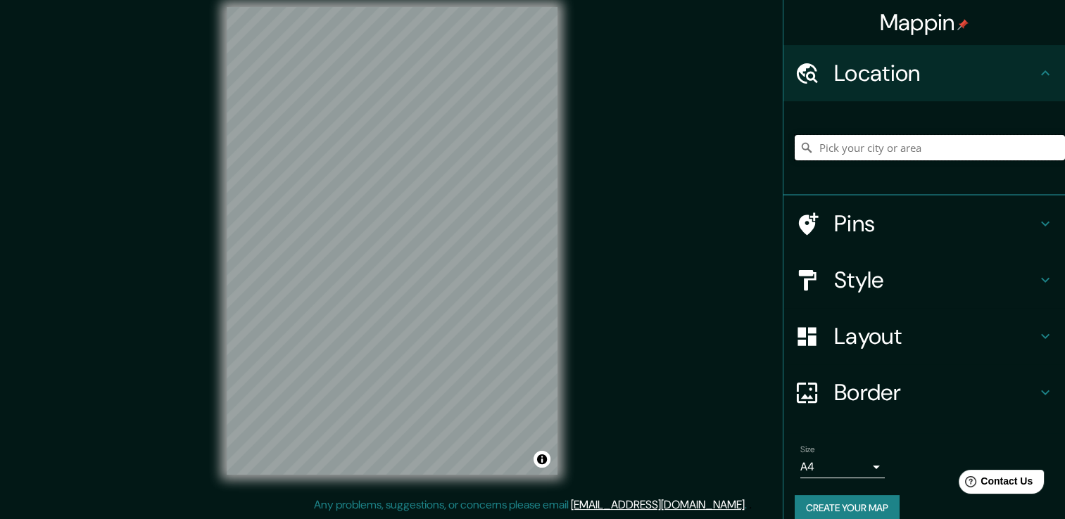
click at [810, 148] on input "Pick your city or area" at bounding box center [929, 147] width 270 height 25
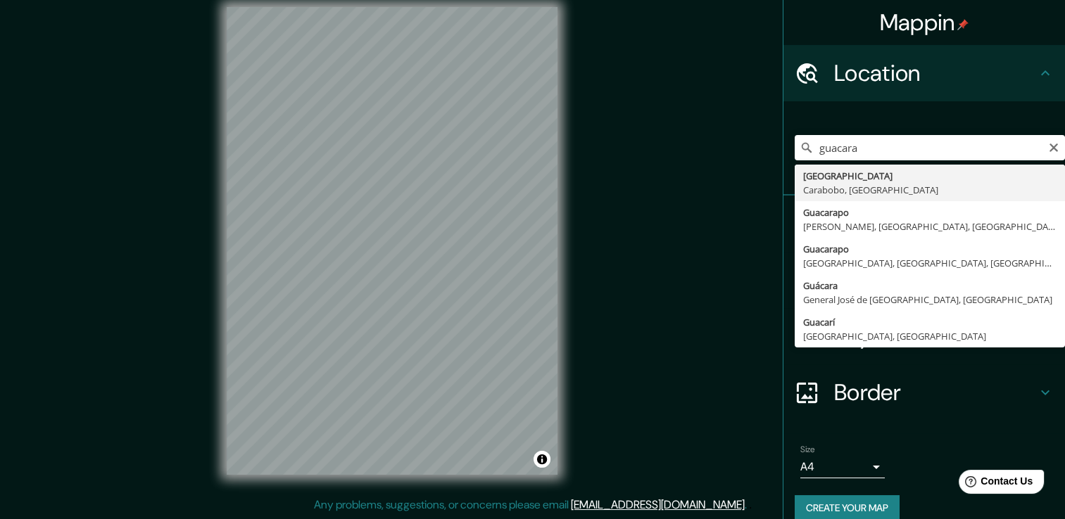
type input "[GEOGRAPHIC_DATA], [GEOGRAPHIC_DATA], [GEOGRAPHIC_DATA]"
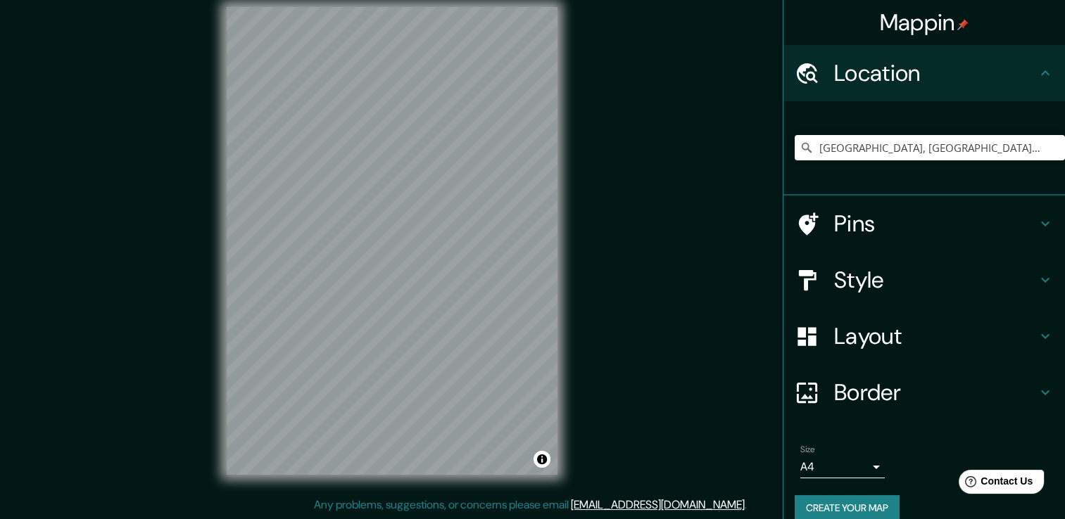
click at [880, 331] on h4 "Layout" at bounding box center [935, 336] width 203 height 28
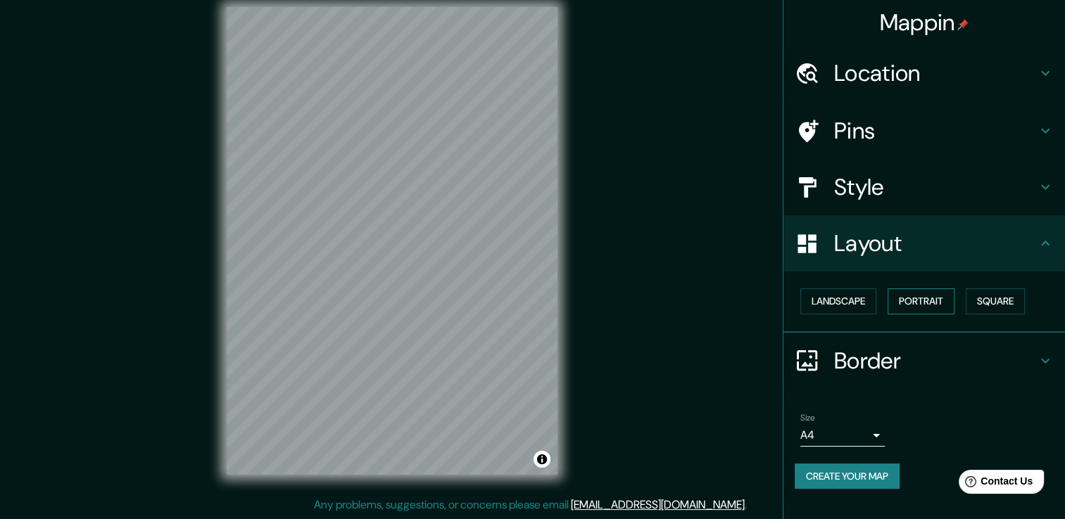
click at [935, 308] on button "Portrait" at bounding box center [920, 302] width 67 height 26
click at [861, 297] on button "Landscape" at bounding box center [838, 302] width 76 height 26
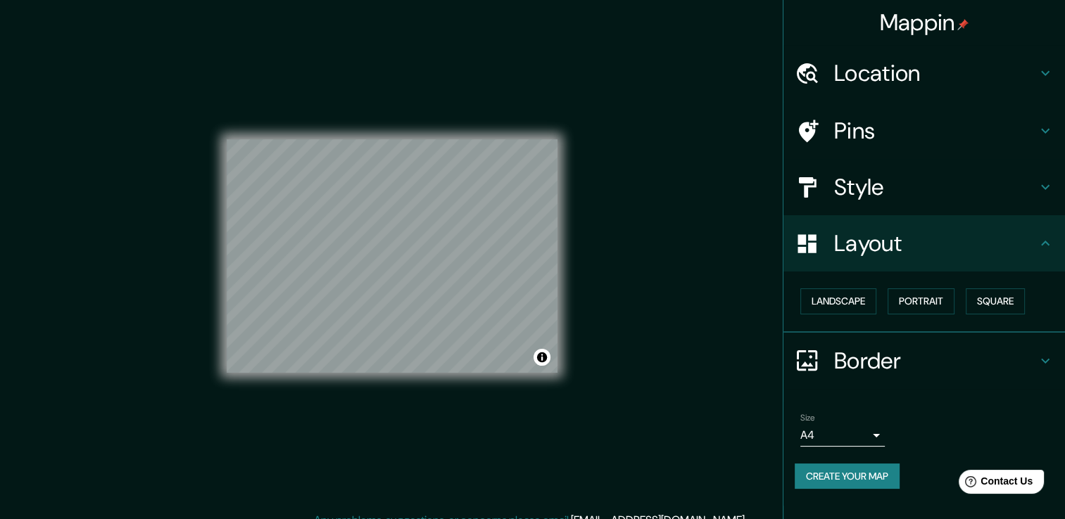
scroll to position [15, 0]
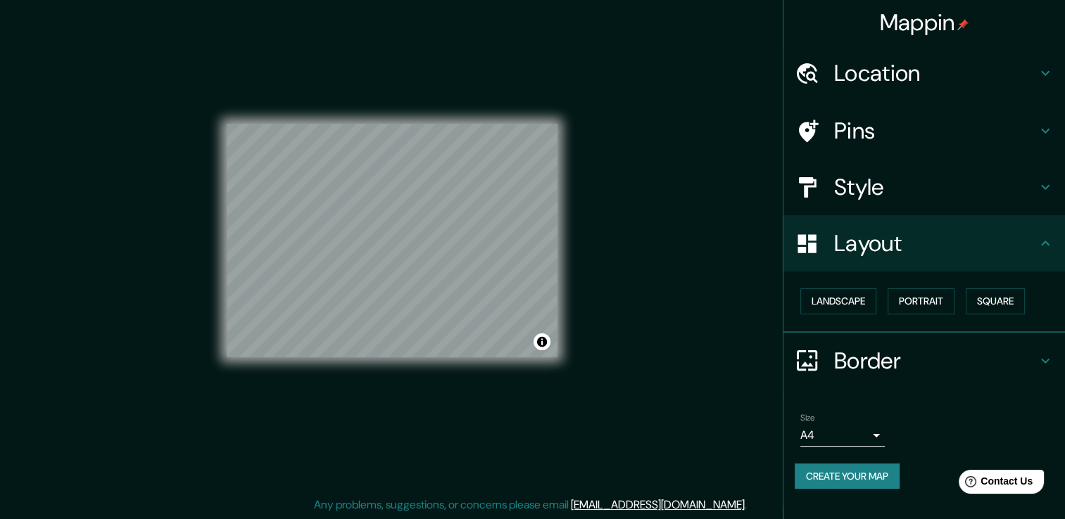
click at [897, 138] on h4 "Pins" at bounding box center [935, 131] width 203 height 28
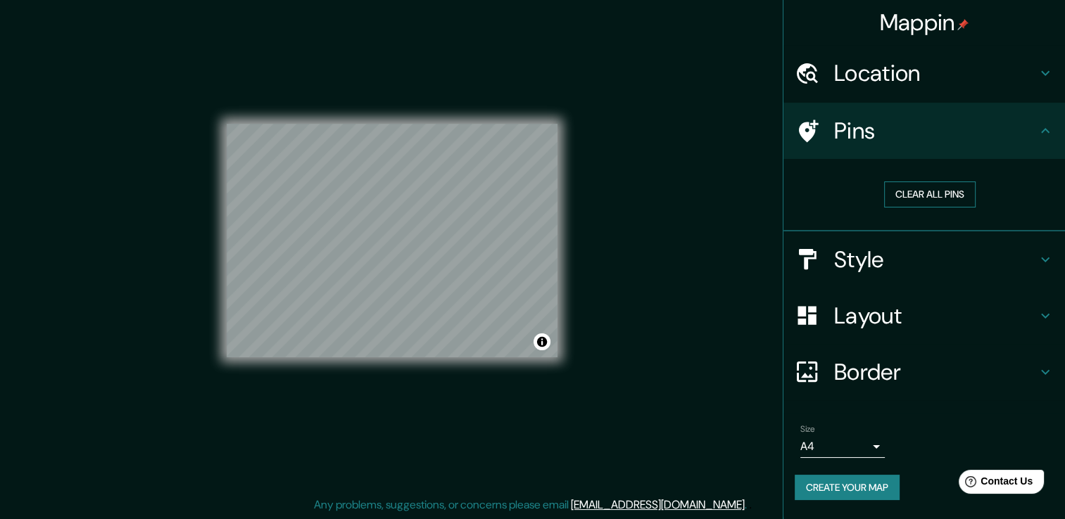
click at [905, 195] on button "Clear all pins" at bounding box center [929, 195] width 91 height 26
click at [886, 137] on h4 "Pins" at bounding box center [935, 131] width 203 height 28
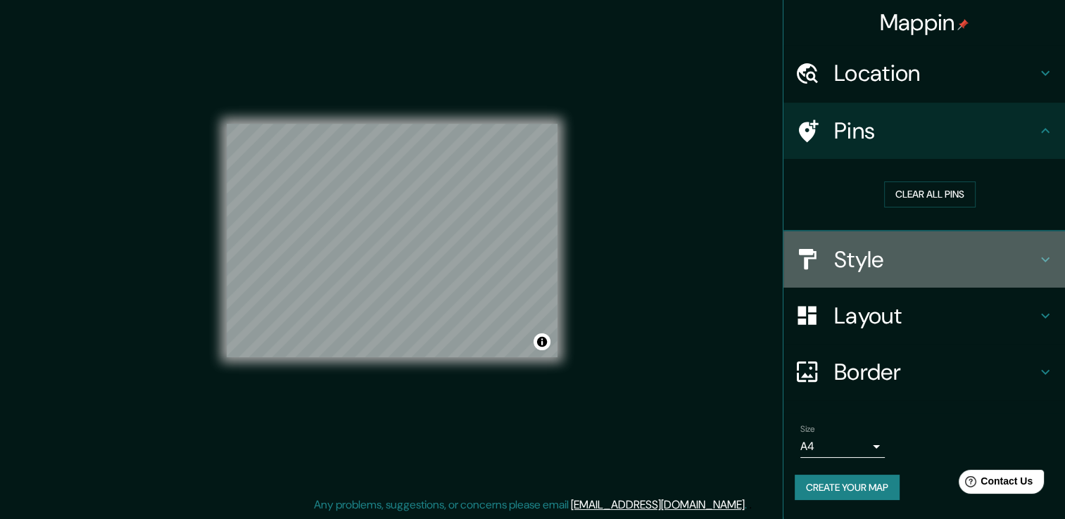
click at [899, 252] on h4 "Style" at bounding box center [935, 260] width 203 height 28
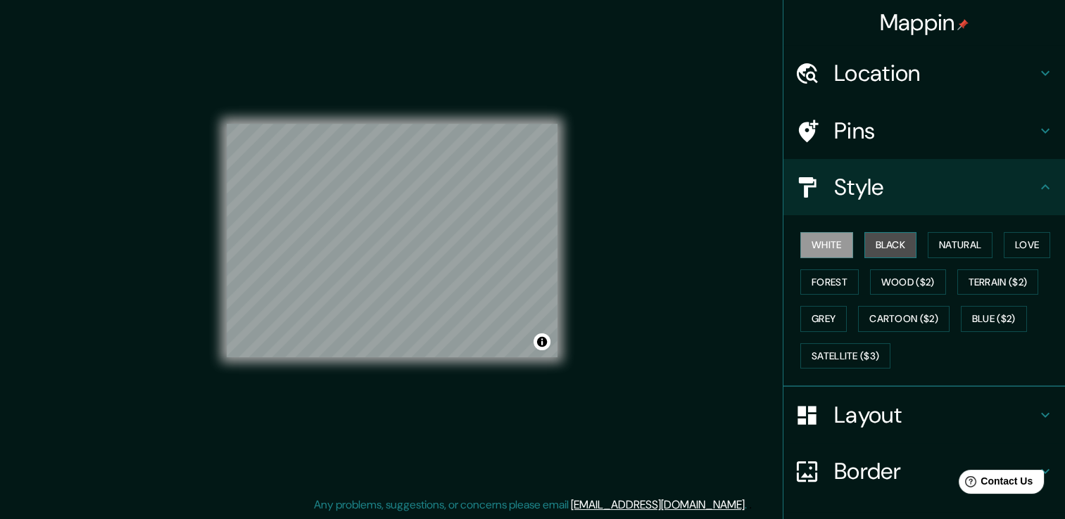
click at [884, 244] on button "Black" at bounding box center [890, 245] width 53 height 26
click at [840, 246] on button "White" at bounding box center [826, 245] width 53 height 26
click at [946, 246] on button "Natural" at bounding box center [959, 245] width 65 height 26
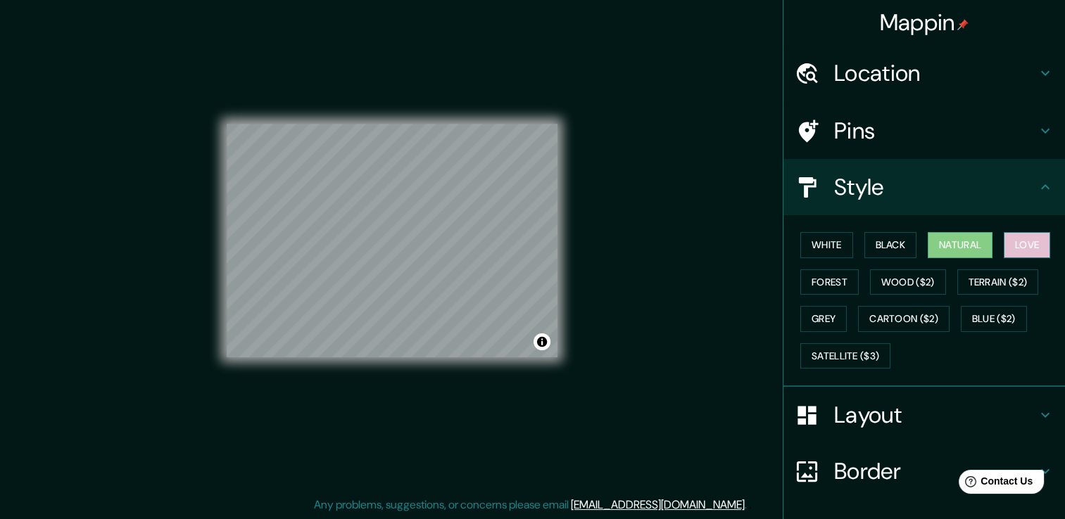
click at [1010, 244] on button "Love" at bounding box center [1026, 245] width 46 height 26
click at [809, 243] on button "White" at bounding box center [826, 245] width 53 height 26
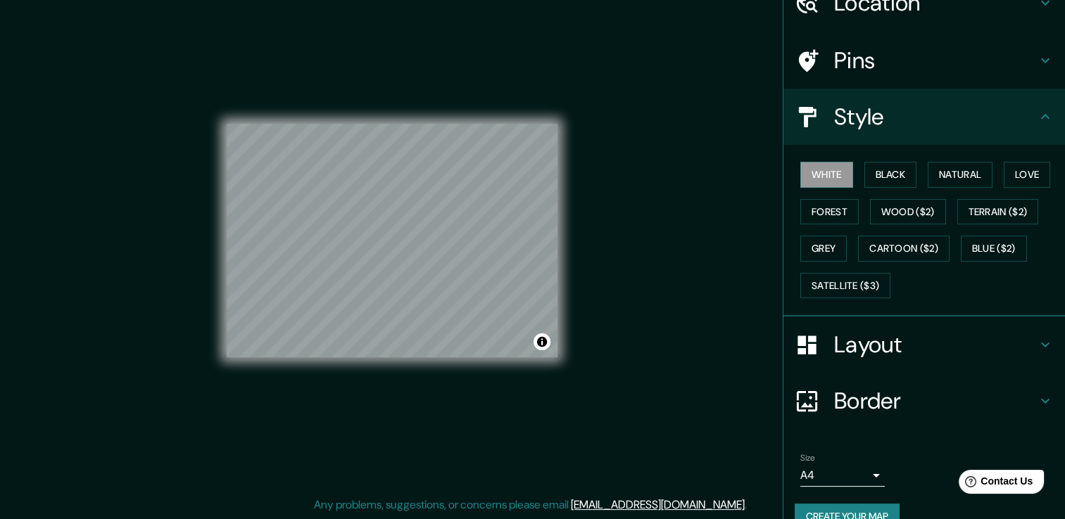
scroll to position [95, 0]
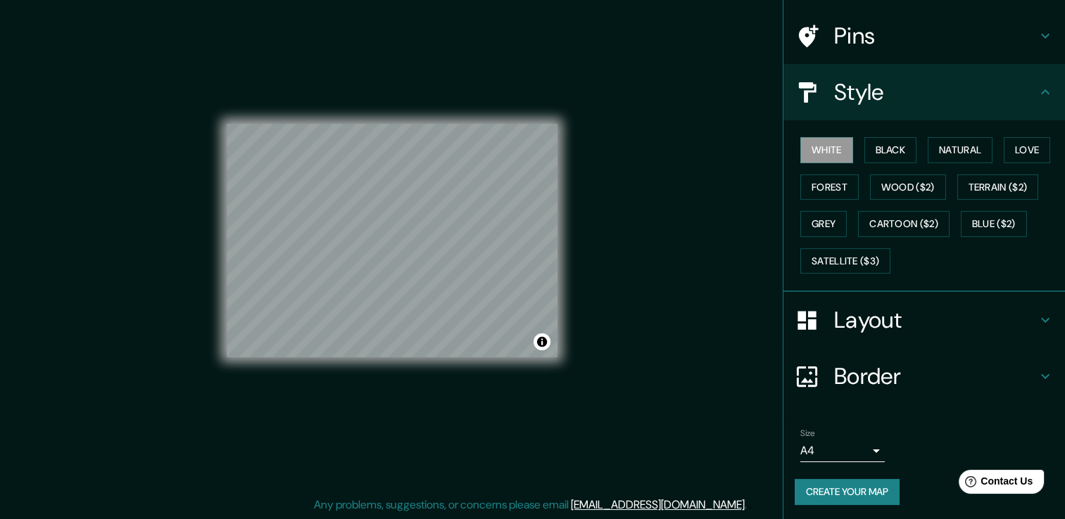
click at [858, 488] on button "Create your map" at bounding box center [846, 492] width 105 height 26
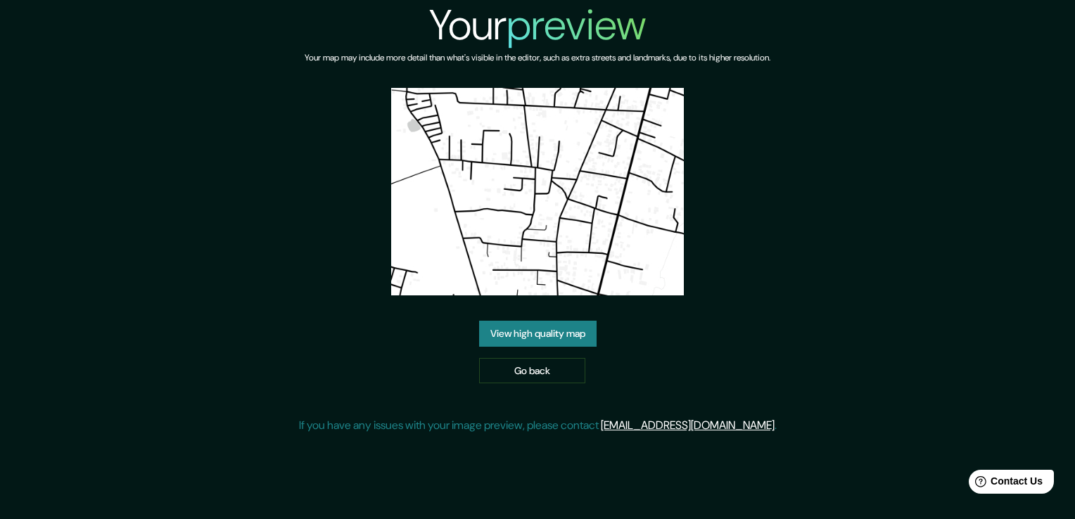
click at [566, 336] on link "View high quality map" at bounding box center [538, 334] width 118 height 26
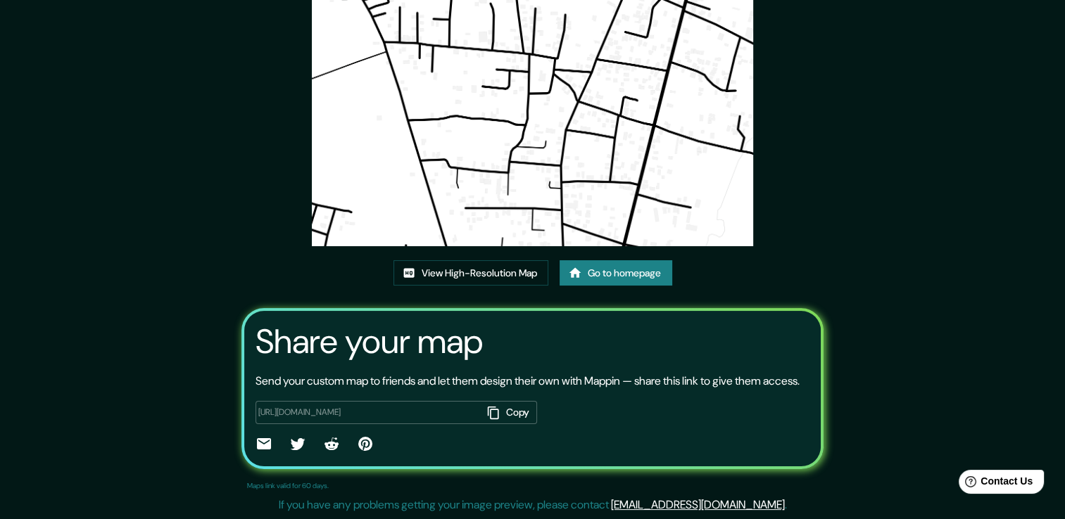
scroll to position [144, 0]
click at [493, 261] on link "View High-Resolution Map" at bounding box center [470, 273] width 155 height 26
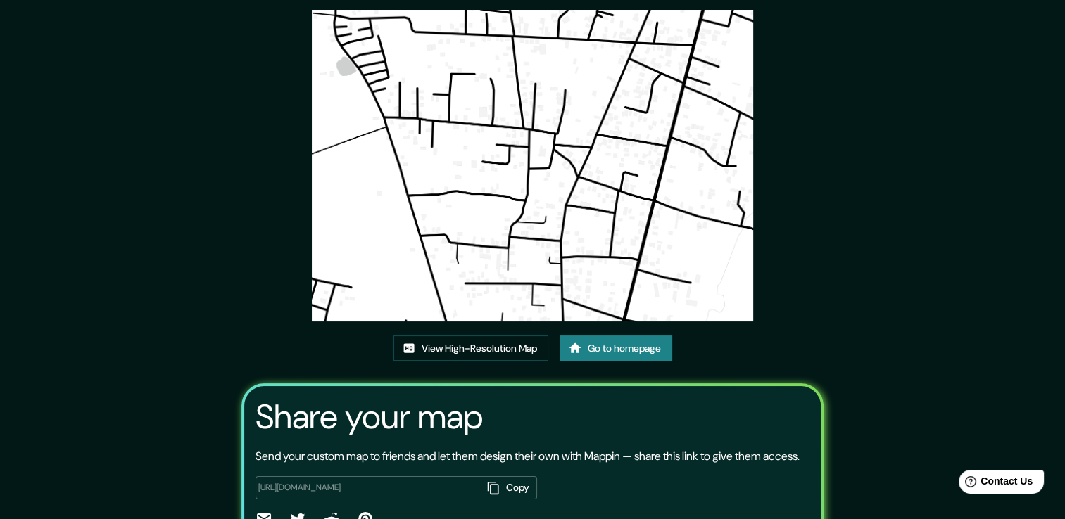
scroll to position [73, 0]
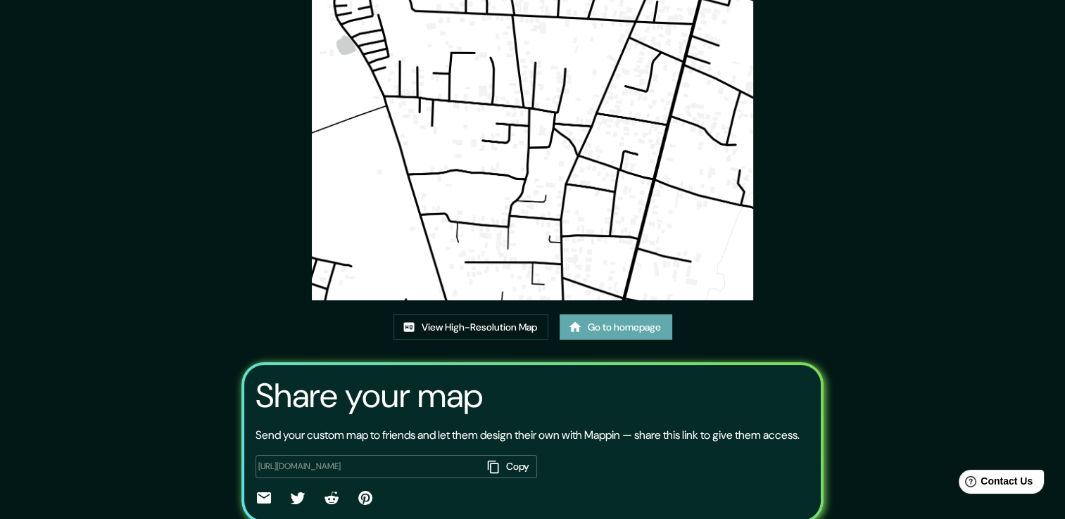
click at [616, 326] on link "Go to homepage" at bounding box center [615, 328] width 113 height 26
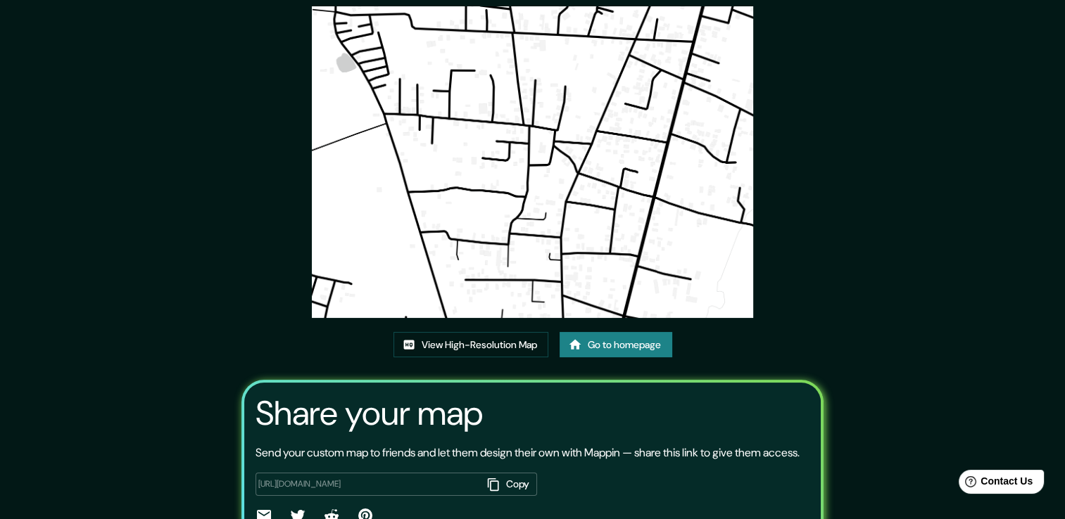
scroll to position [73, 0]
